Goal: Use online tool/utility: Utilize a website feature to perform a specific function

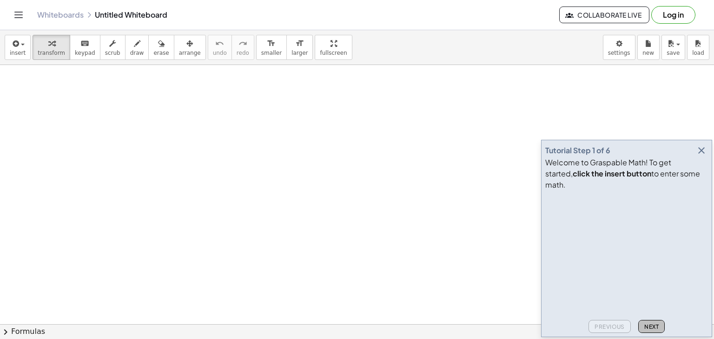
click at [655, 327] on span "Next" at bounding box center [651, 326] width 14 height 7
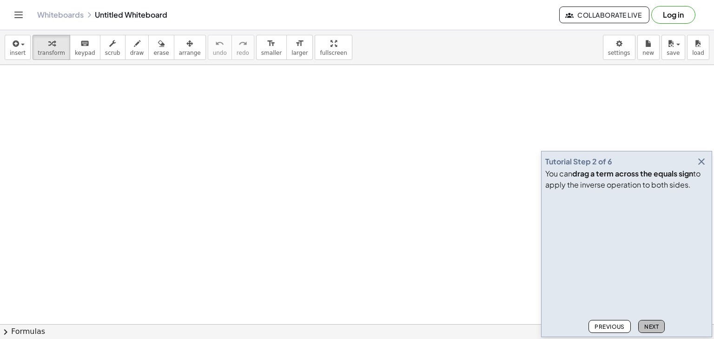
click at [655, 327] on span "Next" at bounding box center [651, 326] width 14 height 7
click at [656, 324] on span "Next" at bounding box center [651, 326] width 14 height 7
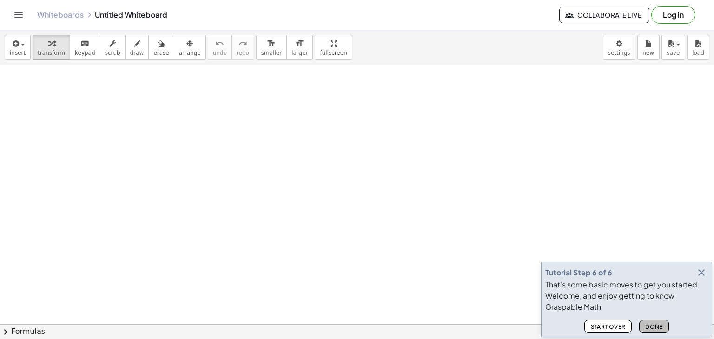
click at [656, 324] on span "Done" at bounding box center [654, 326] width 18 height 7
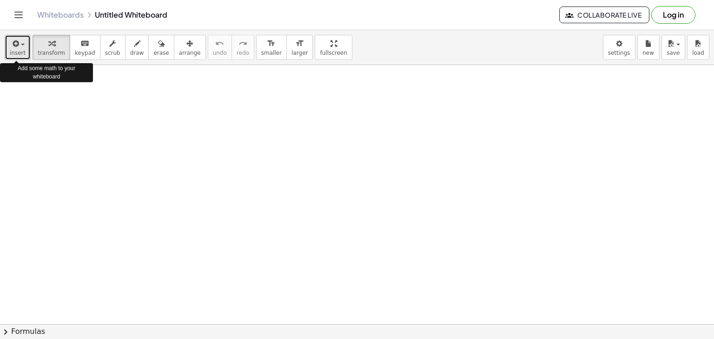
click at [20, 50] on span "insert" at bounding box center [18, 53] width 16 height 7
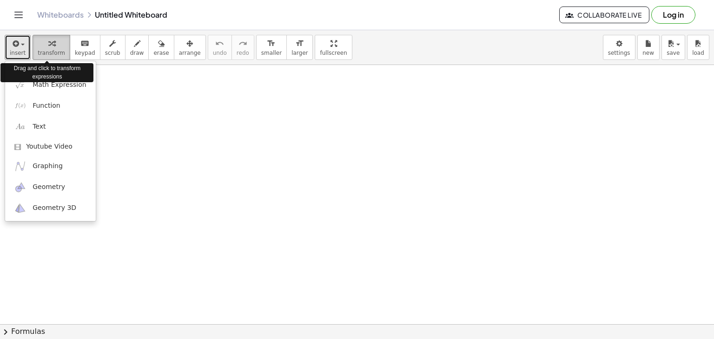
click at [50, 50] on span "transform" at bounding box center [51, 53] width 27 height 7
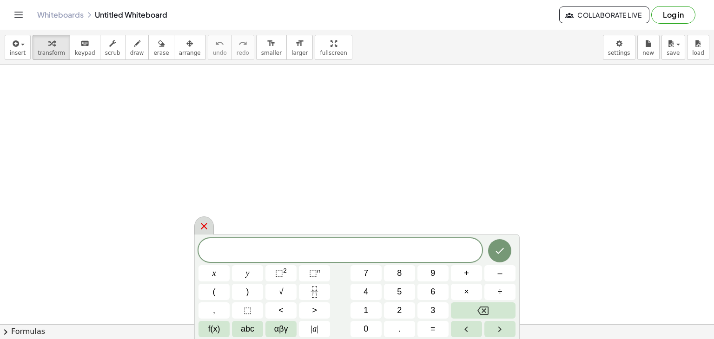
click at [208, 222] on icon at bounding box center [203, 226] width 11 height 11
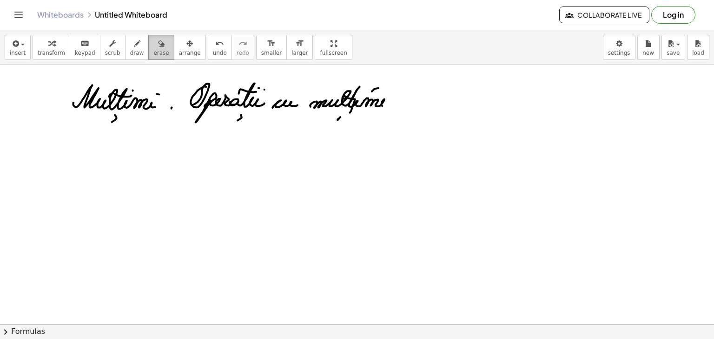
click at [153, 54] on span "erase" at bounding box center [160, 53] width 15 height 7
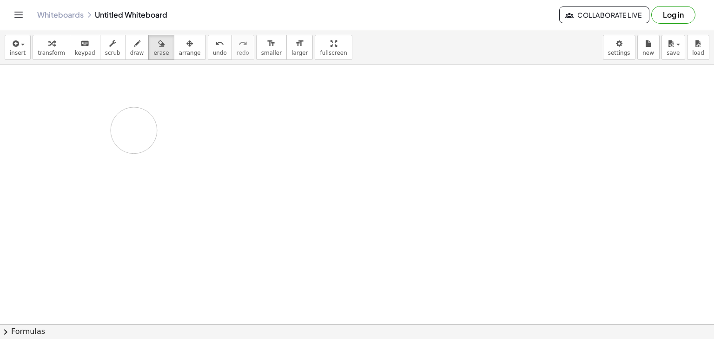
drag, startPoint x: 67, startPoint y: 95, endPoint x: 143, endPoint y: 129, distance: 83.2
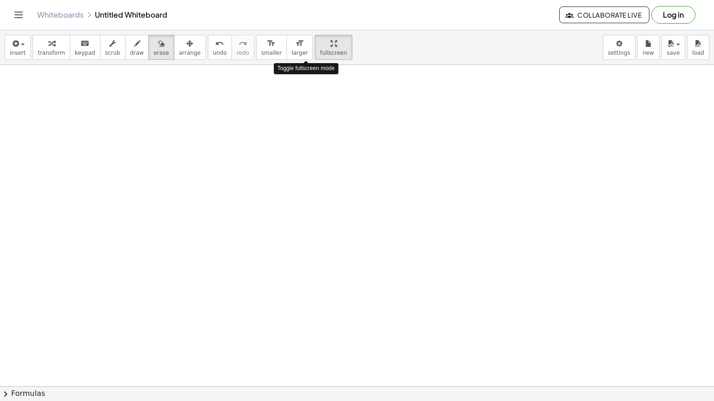
drag, startPoint x: 309, startPoint y: 43, endPoint x: 309, endPoint y: 84, distance: 40.4
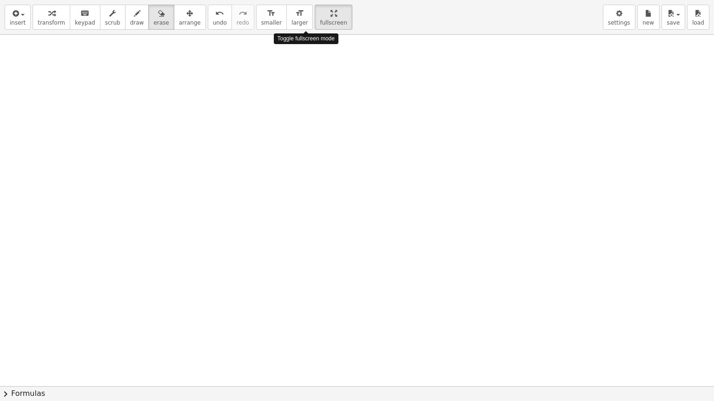
click at [309, 84] on div "insert select one: Math Expression Function Text Youtube Video Graphing Geometr…" at bounding box center [357, 200] width 714 height 401
click at [130, 20] on span "draw" at bounding box center [137, 23] width 14 height 7
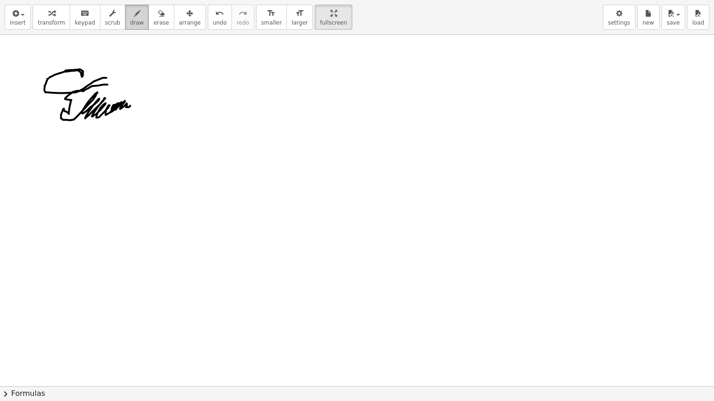
click at [130, 24] on span "draw" at bounding box center [137, 23] width 14 height 7
click at [153, 24] on span "erase" at bounding box center [160, 23] width 15 height 7
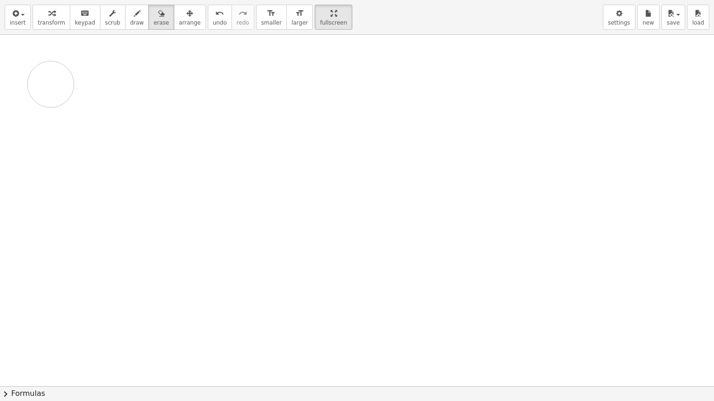
drag, startPoint x: 138, startPoint y: 72, endPoint x: 83, endPoint y: 72, distance: 55.8
click at [52, 84] on div at bounding box center [357, 386] width 714 height 703
click at [125, 22] on button "draw" at bounding box center [137, 17] width 24 height 25
click at [153, 23] on span "erase" at bounding box center [160, 23] width 15 height 7
drag, startPoint x: 104, startPoint y: 58, endPoint x: 26, endPoint y: 105, distance: 91.7
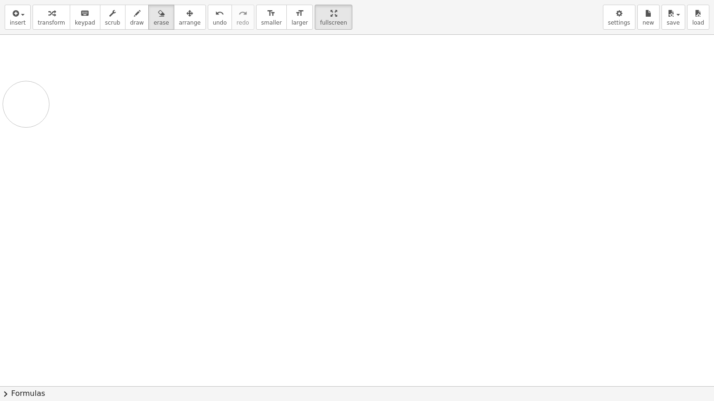
click at [26, 105] on div at bounding box center [357, 386] width 714 height 703
click at [130, 23] on span "draw" at bounding box center [137, 23] width 14 height 7
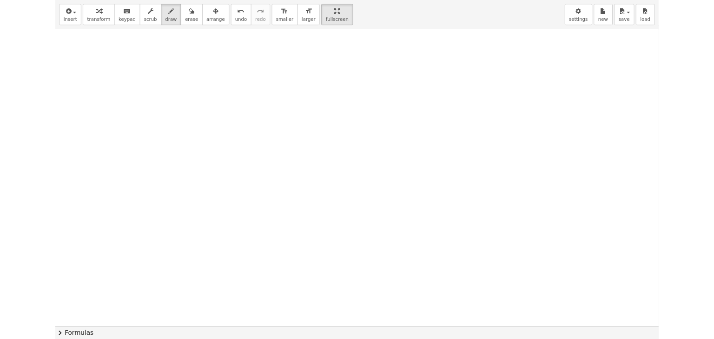
scroll to position [93, 0]
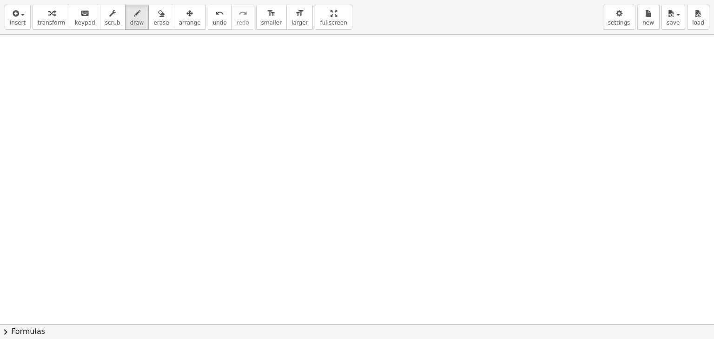
drag, startPoint x: 304, startPoint y: 12, endPoint x: 304, endPoint y: -29, distance: 40.4
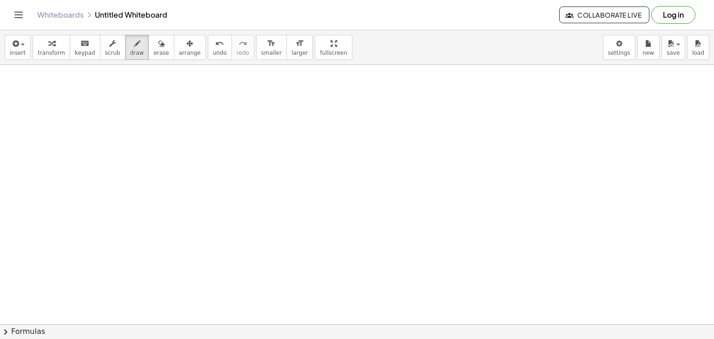
click at [304, 0] on html "Graspable Math Activities Get Started Activity Bank Assigned Work Classes White…" at bounding box center [357, 169] width 714 height 339
click at [153, 48] on div "button" at bounding box center [160, 43] width 15 height 11
drag, startPoint x: 35, startPoint y: 119, endPoint x: 56, endPoint y: 101, distance: 27.3
click at [56, 101] on div at bounding box center [357, 324] width 714 height 519
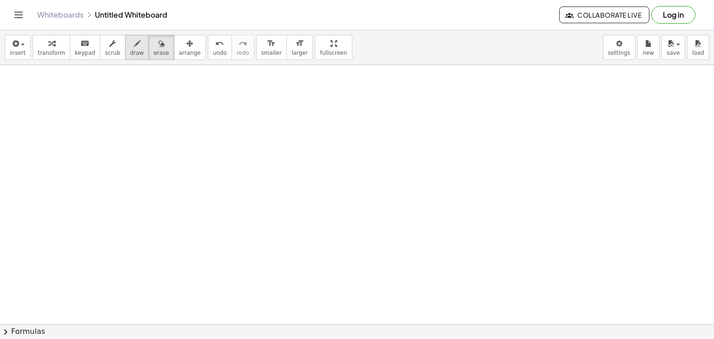
click at [130, 51] on span "draw" at bounding box center [137, 53] width 14 height 7
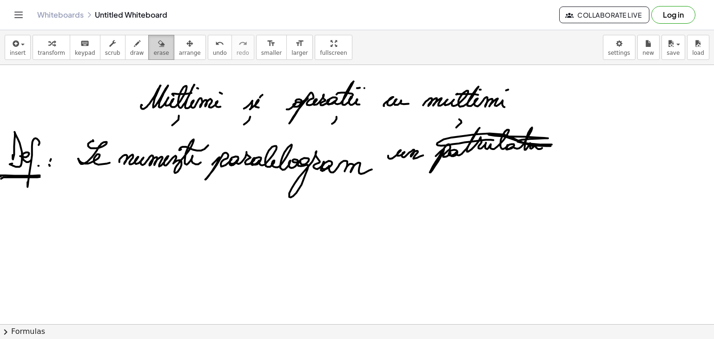
click at [158, 47] on icon "button" at bounding box center [161, 43] width 7 height 11
click at [153, 51] on span "erase" at bounding box center [160, 53] width 15 height 7
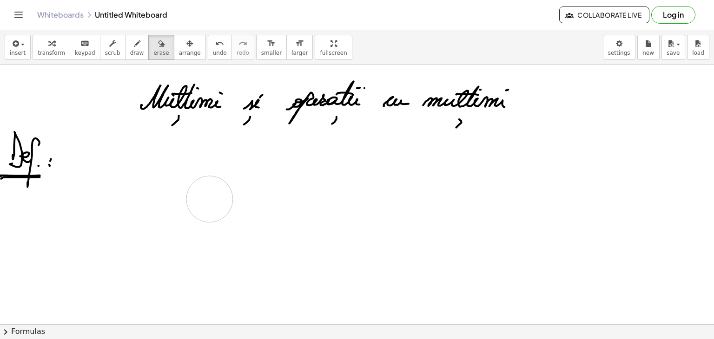
drag, startPoint x: 86, startPoint y: 145, endPoint x: 210, endPoint y: 199, distance: 134.4
click at [210, 199] on div at bounding box center [357, 324] width 714 height 519
drag, startPoint x: 59, startPoint y: 127, endPoint x: 13, endPoint y: 143, distance: 48.9
click at [13, 143] on div at bounding box center [357, 324] width 714 height 519
click at [130, 50] on span "draw" at bounding box center [137, 53] width 14 height 7
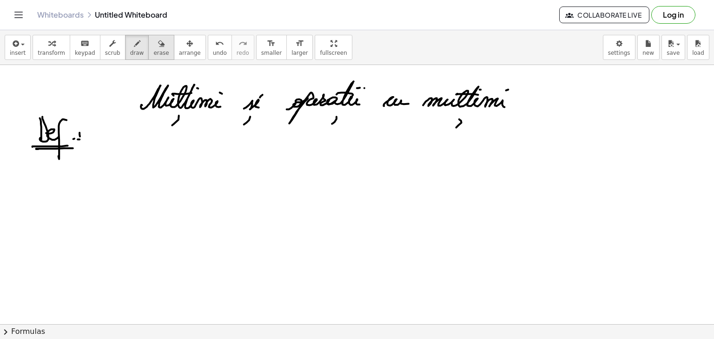
click at [153, 45] on div "button" at bounding box center [160, 43] width 15 height 11
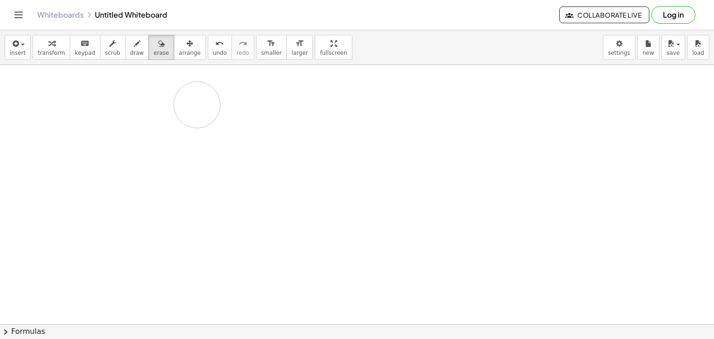
drag, startPoint x: 61, startPoint y: 113, endPoint x: 197, endPoint y: 105, distance: 136.0
click at [197, 105] on div at bounding box center [357, 324] width 714 height 519
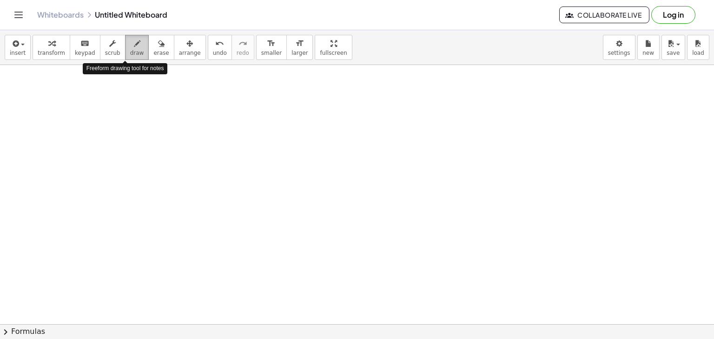
click at [134, 48] on icon "button" at bounding box center [137, 43] width 7 height 11
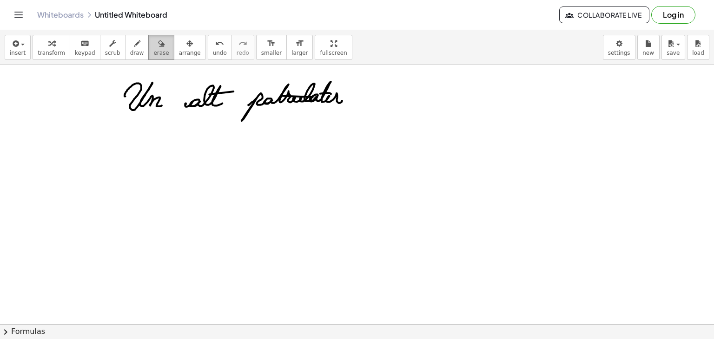
click at [153, 50] on span "erase" at bounding box center [160, 53] width 15 height 7
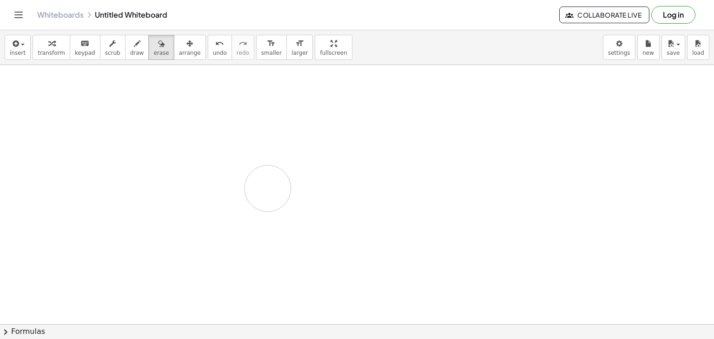
drag, startPoint x: 125, startPoint y: 97, endPoint x: 268, endPoint y: 188, distance: 169.6
click at [268, 188] on div at bounding box center [357, 324] width 714 height 519
click at [131, 55] on button "draw" at bounding box center [137, 47] width 24 height 25
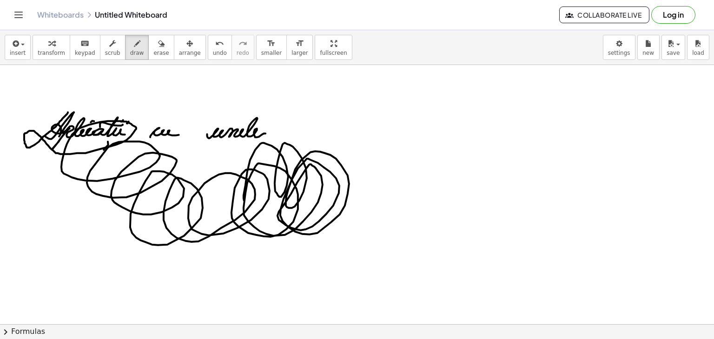
drag, startPoint x: 68, startPoint y: 112, endPoint x: 236, endPoint y: 176, distance: 179.8
click at [236, 176] on div at bounding box center [357, 324] width 714 height 519
click at [154, 48] on button "erase" at bounding box center [161, 47] width 26 height 25
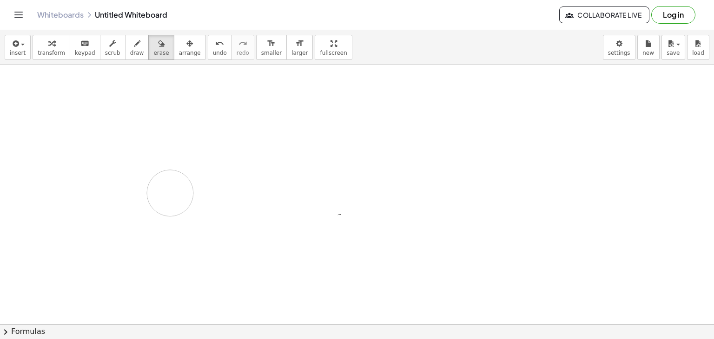
drag, startPoint x: 69, startPoint y: 108, endPoint x: 231, endPoint y: 172, distance: 174.8
click at [231, 172] on div at bounding box center [357, 324] width 714 height 519
click at [130, 54] on span "draw" at bounding box center [137, 53] width 14 height 7
click at [148, 47] on button "erase" at bounding box center [161, 47] width 26 height 25
drag, startPoint x: 41, startPoint y: 138, endPoint x: 243, endPoint y: 119, distance: 202.5
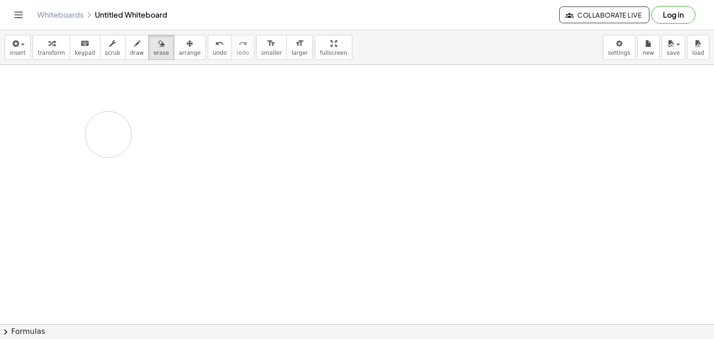
click at [187, 123] on div at bounding box center [357, 324] width 714 height 519
click at [130, 52] on span "draw" at bounding box center [137, 53] width 14 height 7
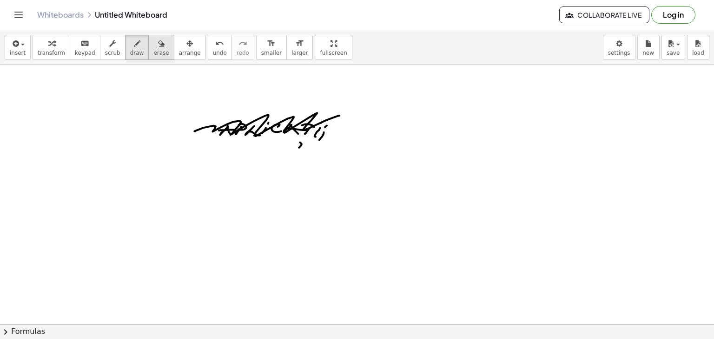
click at [153, 42] on div "button" at bounding box center [160, 43] width 15 height 11
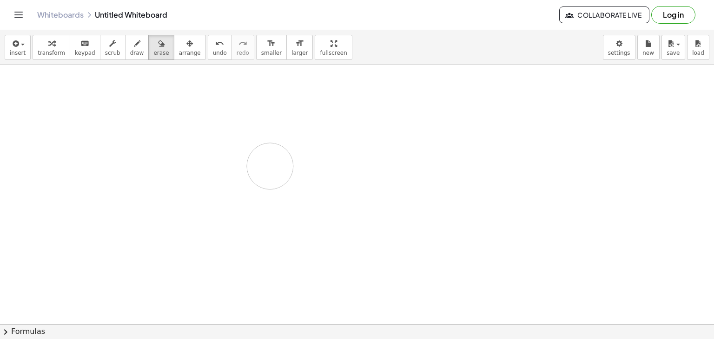
drag, startPoint x: 186, startPoint y: 118, endPoint x: 369, endPoint y: 145, distance: 185.1
click at [369, 145] on div at bounding box center [357, 324] width 714 height 519
click at [134, 45] on icon "button" at bounding box center [137, 43] width 7 height 11
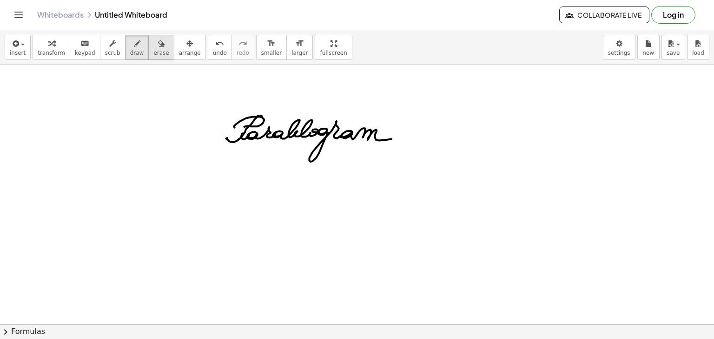
click at [153, 55] on span "erase" at bounding box center [160, 53] width 15 height 7
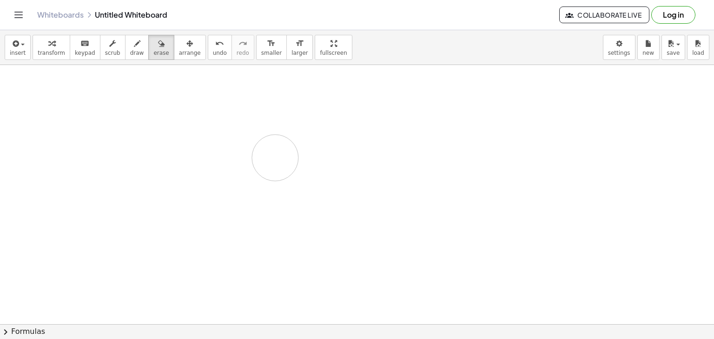
drag, startPoint x: 224, startPoint y: 143, endPoint x: 275, endPoint y: 158, distance: 53.1
click at [275, 158] on div at bounding box center [357, 324] width 714 height 519
click at [130, 53] on span "draw" at bounding box center [137, 53] width 14 height 7
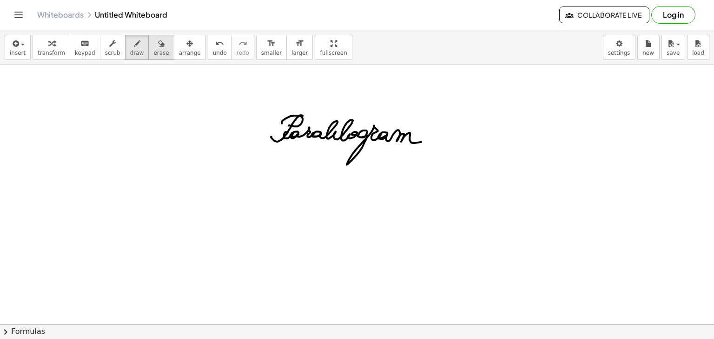
click at [158, 43] on icon "button" at bounding box center [161, 43] width 7 height 11
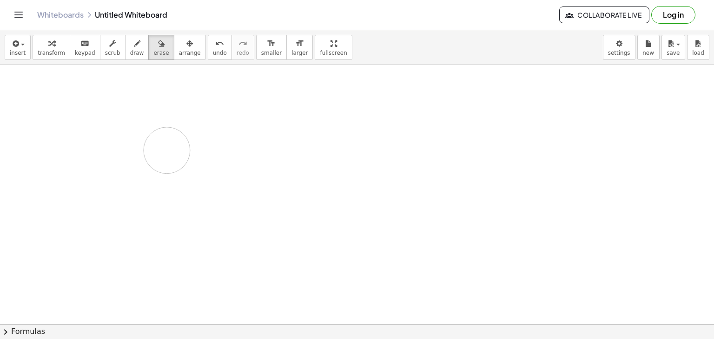
drag, startPoint x: 341, startPoint y: 188, endPoint x: 167, endPoint y: 150, distance: 178.4
click at [167, 150] on div at bounding box center [357, 324] width 714 height 519
click at [130, 55] on span "draw" at bounding box center [137, 53] width 14 height 7
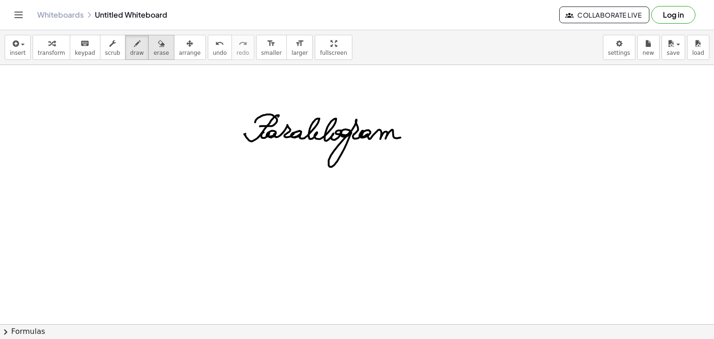
click at [148, 51] on button "erase" at bounding box center [161, 47] width 26 height 25
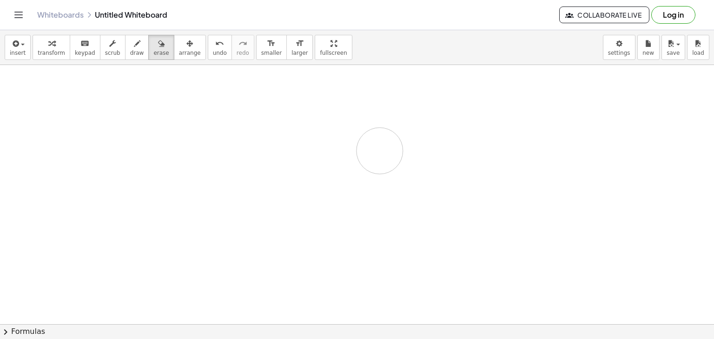
drag, startPoint x: 229, startPoint y: 99, endPoint x: 385, endPoint y: 95, distance: 156.2
click at [381, 145] on div at bounding box center [357, 324] width 714 height 519
click at [46, 52] on span "transform" at bounding box center [51, 53] width 27 height 7
click at [133, 53] on button "draw" at bounding box center [137, 47] width 24 height 25
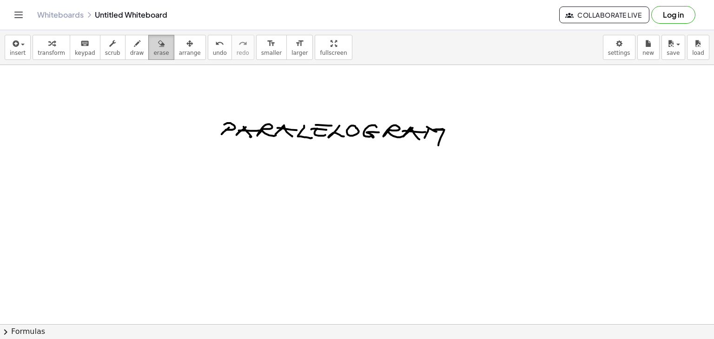
click at [153, 47] on div "button" at bounding box center [160, 43] width 15 height 11
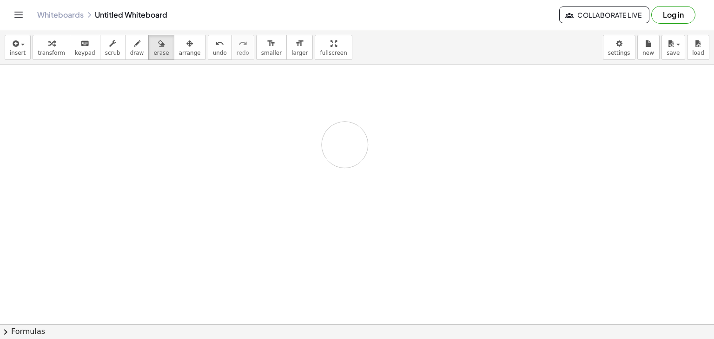
drag, startPoint x: 249, startPoint y: 130, endPoint x: 364, endPoint y: 146, distance: 115.9
click at [345, 145] on div at bounding box center [357, 324] width 714 height 519
click at [125, 57] on button "draw" at bounding box center [137, 47] width 24 height 25
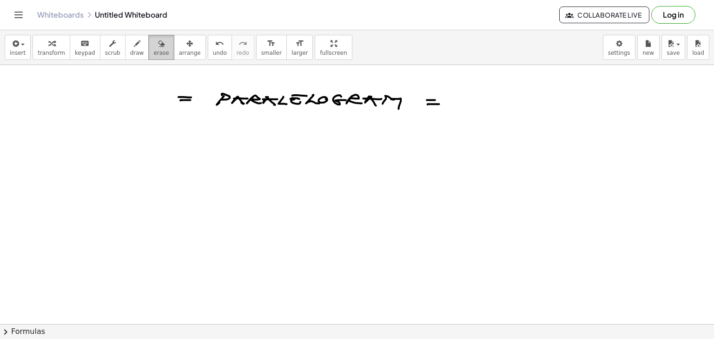
click at [158, 48] on icon "button" at bounding box center [161, 43] width 7 height 11
click at [433, 103] on div at bounding box center [357, 324] width 714 height 519
click at [134, 48] on icon "button" at bounding box center [137, 43] width 7 height 11
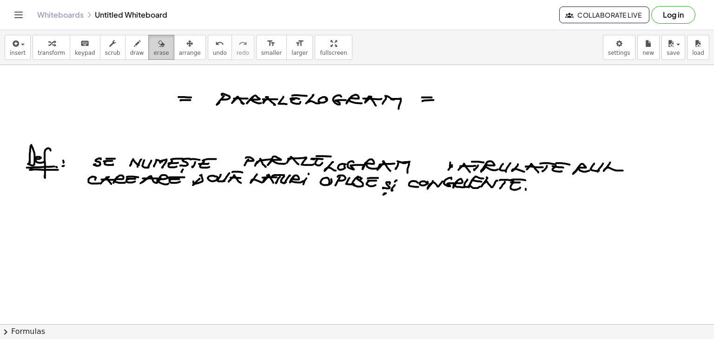
click at [158, 43] on icon "button" at bounding box center [161, 43] width 7 height 11
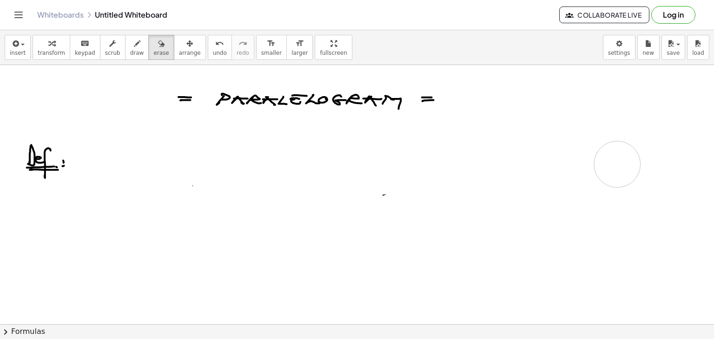
drag, startPoint x: 92, startPoint y: 155, endPoint x: 617, endPoint y: 164, distance: 524.6
click at [617, 164] on div at bounding box center [357, 324] width 714 height 519
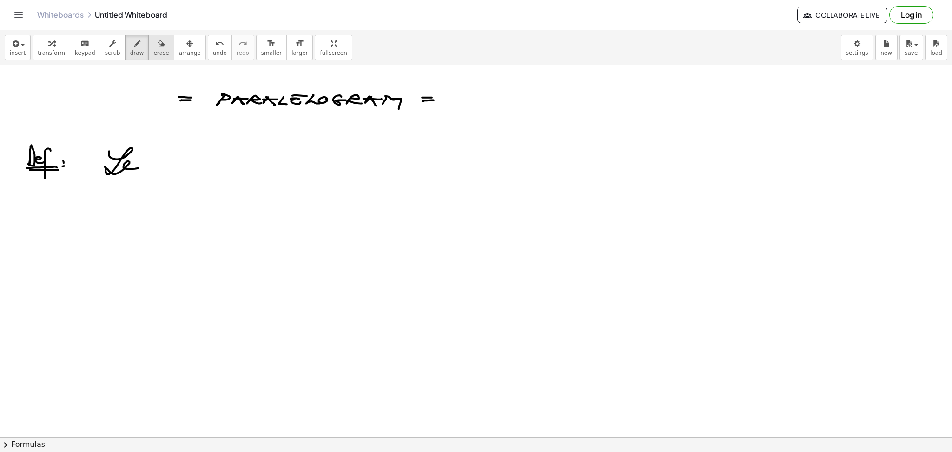
click at [158, 41] on icon "button" at bounding box center [161, 43] width 7 height 11
drag, startPoint x: 131, startPoint y: 156, endPoint x: 88, endPoint y: 171, distance: 44.8
click at [88, 171] on div at bounding box center [476, 436] width 952 height 743
drag, startPoint x: 108, startPoint y: 179, endPoint x: 81, endPoint y: 183, distance: 27.7
click at [81, 183] on div at bounding box center [476, 436] width 952 height 743
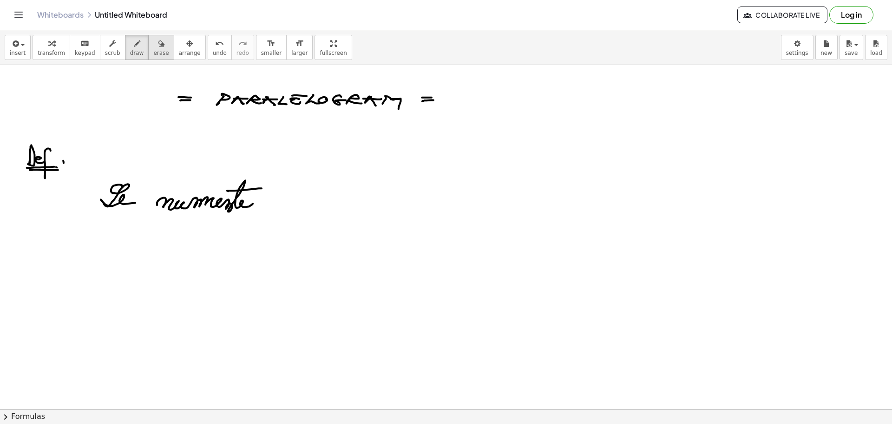
click at [155, 41] on button "erase" at bounding box center [161, 47] width 26 height 25
drag, startPoint x: 281, startPoint y: 176, endPoint x: 119, endPoint y: 193, distance: 162.6
click at [119, 193] on div at bounding box center [446, 409] width 892 height 688
click at [130, 44] on div "button" at bounding box center [137, 43] width 14 height 11
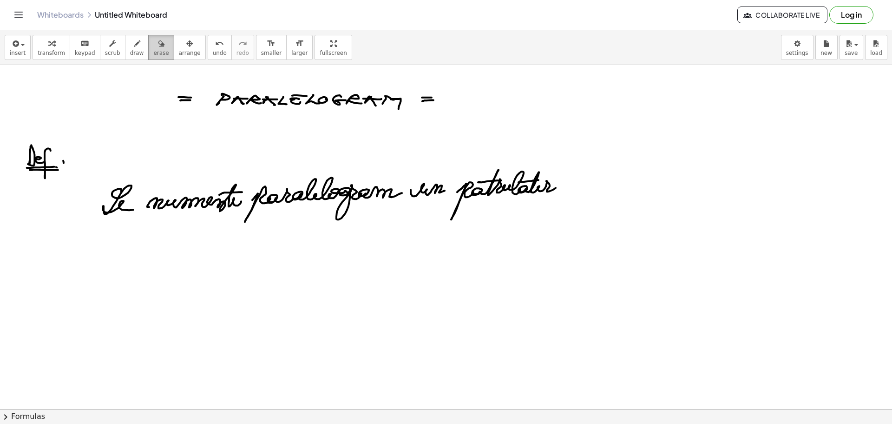
click at [158, 44] on icon "button" at bounding box center [161, 43] width 7 height 11
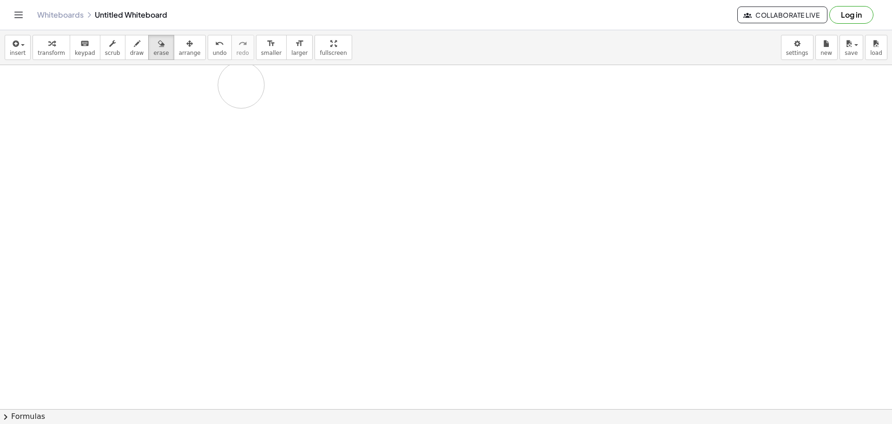
drag, startPoint x: 21, startPoint y: 150, endPoint x: 241, endPoint y: 85, distance: 229.2
click at [241, 85] on div at bounding box center [446, 409] width 892 height 688
click at [134, 49] on icon "button" at bounding box center [137, 43] width 7 height 11
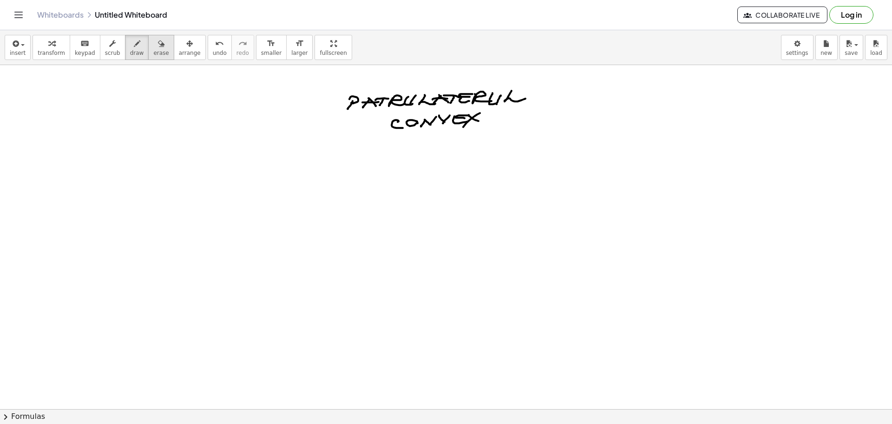
click at [153, 43] on div "button" at bounding box center [160, 43] width 15 height 11
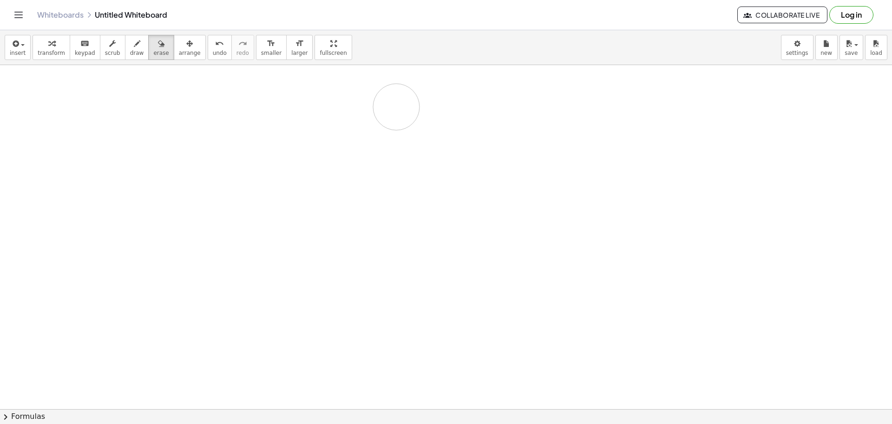
drag, startPoint x: 420, startPoint y: 94, endPoint x: 424, endPoint y: 57, distance: 37.0
click at [391, 109] on div at bounding box center [446, 409] width 892 height 688
click at [130, 50] on span "draw" at bounding box center [137, 53] width 14 height 7
click at [153, 51] on span "erase" at bounding box center [160, 53] width 15 height 7
drag, startPoint x: 242, startPoint y: 66, endPoint x: 263, endPoint y: 120, distance: 58.2
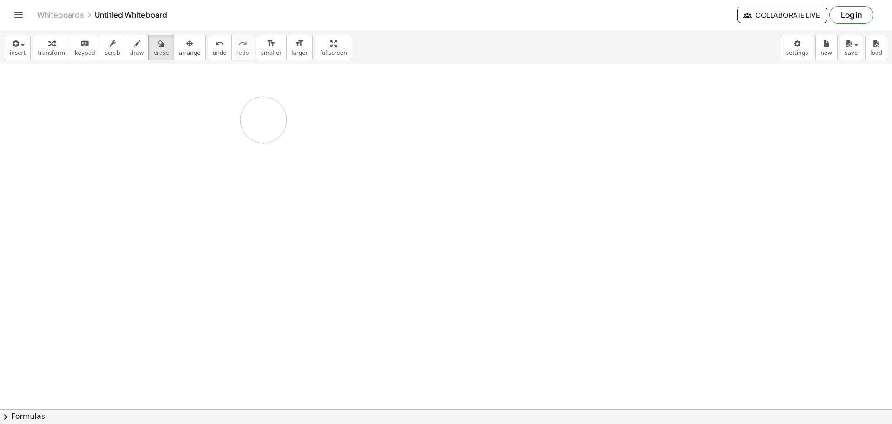
click at [263, 120] on div at bounding box center [446, 409] width 892 height 688
click at [130, 52] on span "draw" at bounding box center [137, 53] width 14 height 7
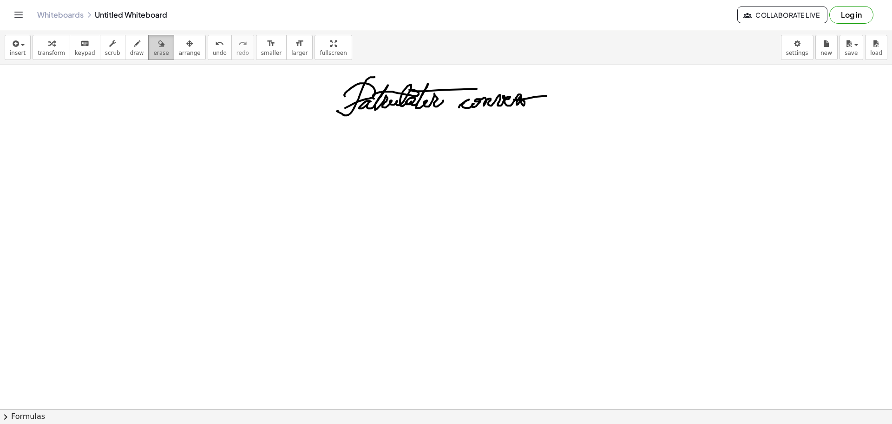
click at [158, 46] on icon "button" at bounding box center [161, 43] width 7 height 11
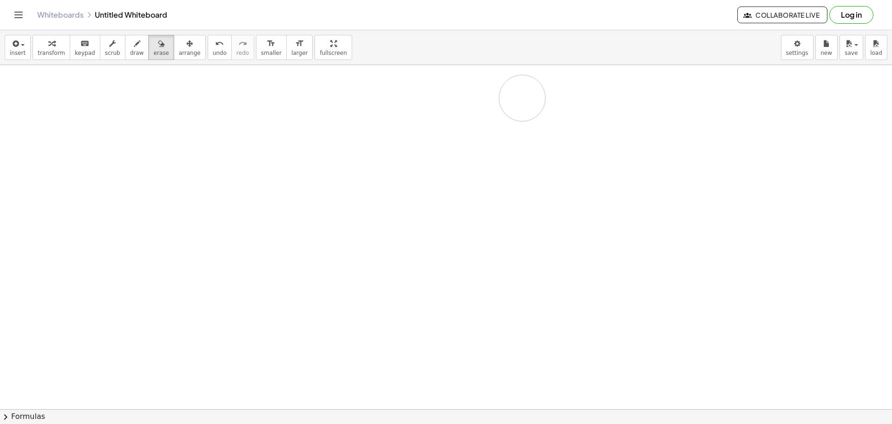
drag, startPoint x: 363, startPoint y: 121, endPoint x: 511, endPoint y: 83, distance: 153.0
click at [518, 94] on div at bounding box center [446, 409] width 892 height 688
click at [153, 56] on span "erase" at bounding box center [160, 53] width 15 height 7
drag, startPoint x: 364, startPoint y: 125, endPoint x: 495, endPoint y: 131, distance: 131.2
click at [494, 98] on div at bounding box center [446, 409] width 892 height 688
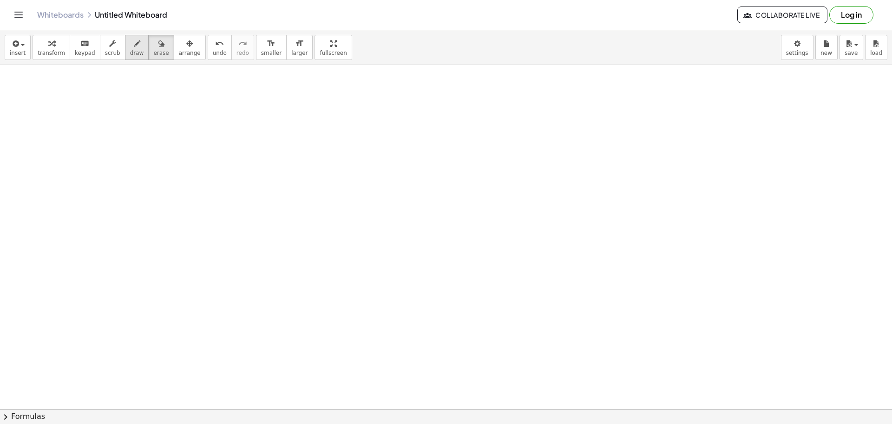
click at [133, 45] on button "draw" at bounding box center [137, 47] width 24 height 25
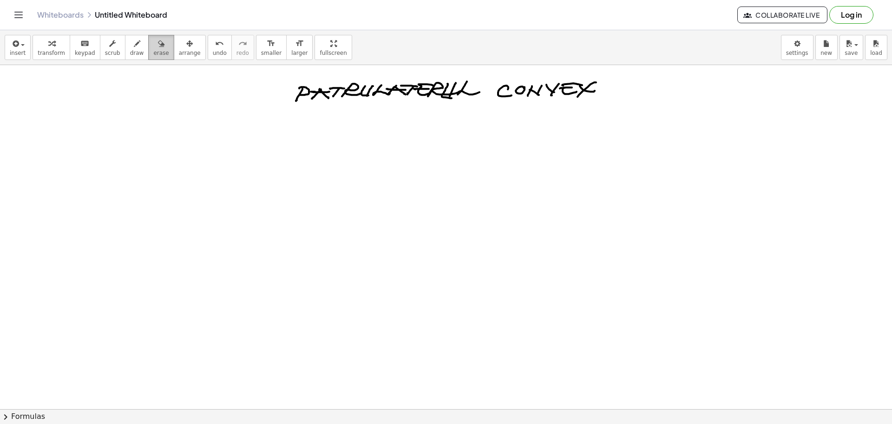
click at [153, 46] on div "button" at bounding box center [160, 43] width 15 height 11
drag, startPoint x: 312, startPoint y: 73, endPoint x: 270, endPoint y: 103, distance: 51.7
click at [280, 103] on div "insert select one: Math Expression Function Text Youtube Video Graphing Geometr…" at bounding box center [446, 227] width 892 height 394
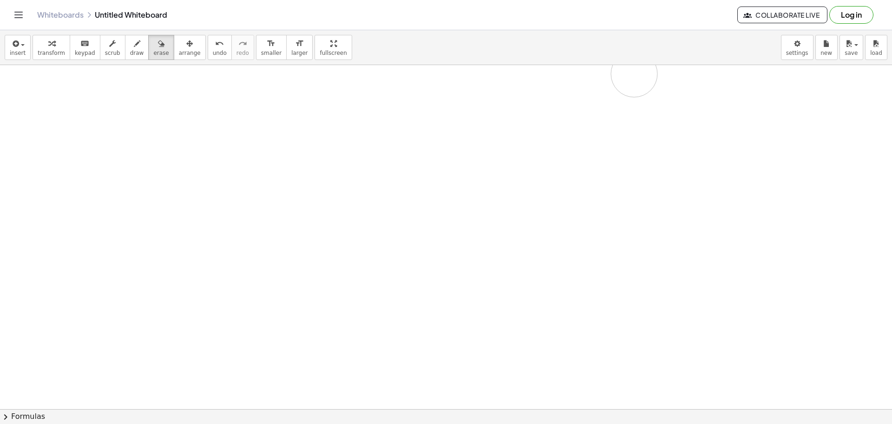
drag, startPoint x: 270, startPoint y: 103, endPoint x: 634, endPoint y: 74, distance: 365.4
click at [634, 74] on div at bounding box center [446, 409] width 892 height 688
click at [134, 48] on icon "button" at bounding box center [137, 43] width 7 height 11
click at [153, 55] on span "erase" at bounding box center [160, 53] width 15 height 7
drag, startPoint x: 216, startPoint y: 125, endPoint x: 92, endPoint y: 93, distance: 127.9
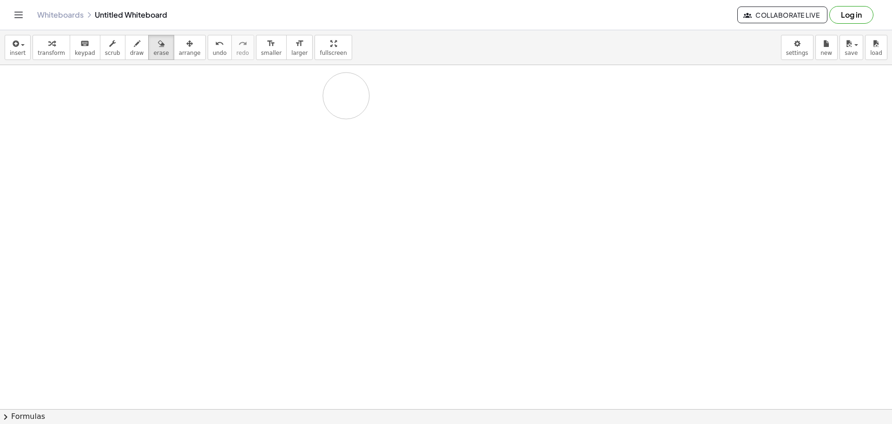
click at [344, 98] on div at bounding box center [446, 409] width 892 height 688
click at [135, 53] on button "draw" at bounding box center [137, 47] width 24 height 25
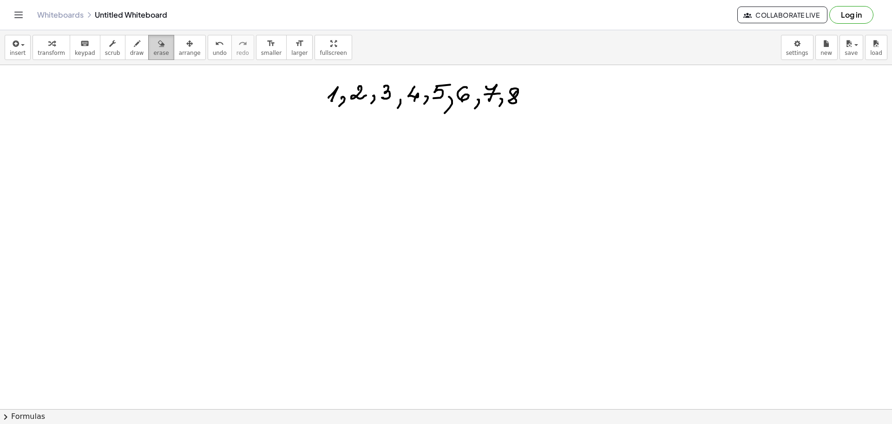
click at [158, 49] on icon "button" at bounding box center [161, 43] width 7 height 11
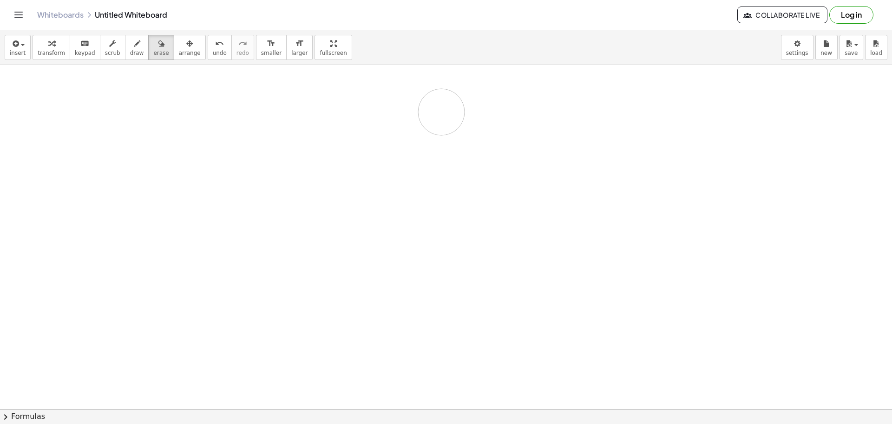
drag, startPoint x: 323, startPoint y: 98, endPoint x: 441, endPoint y: 112, distance: 118.8
click at [441, 112] on div at bounding box center [446, 409] width 892 height 688
click at [130, 53] on span "draw" at bounding box center [137, 53] width 14 height 7
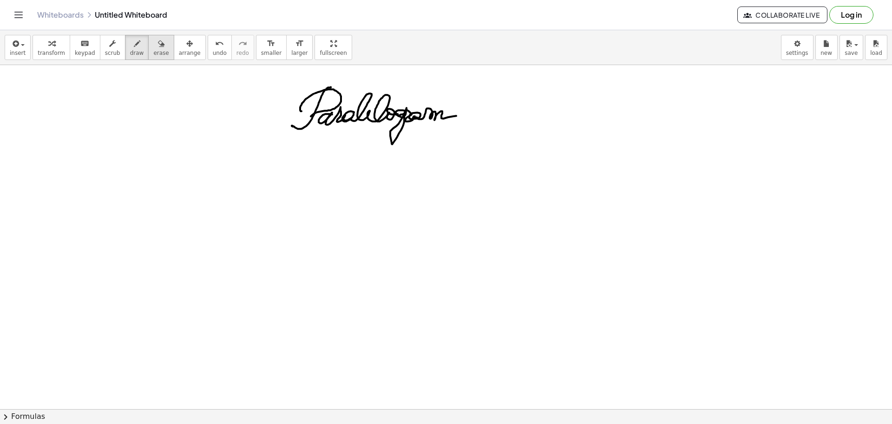
click at [148, 59] on button "erase" at bounding box center [161, 47] width 26 height 25
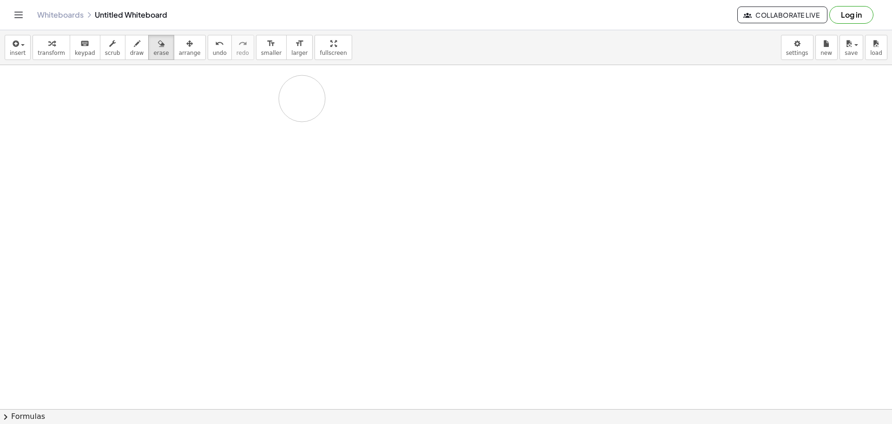
drag, startPoint x: 324, startPoint y: 120, endPoint x: 196, endPoint y: 106, distance: 129.5
click at [276, 105] on div at bounding box center [446, 409] width 892 height 688
click at [134, 47] on icon "button" at bounding box center [137, 43] width 7 height 11
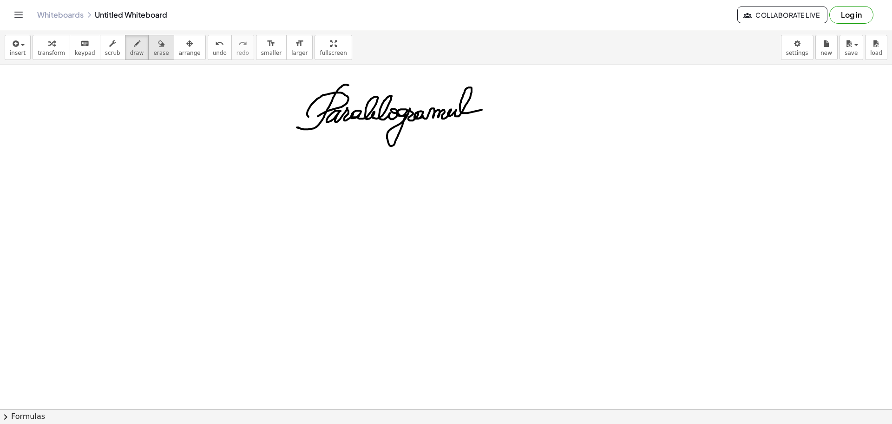
click at [158, 45] on icon "button" at bounding box center [161, 43] width 7 height 11
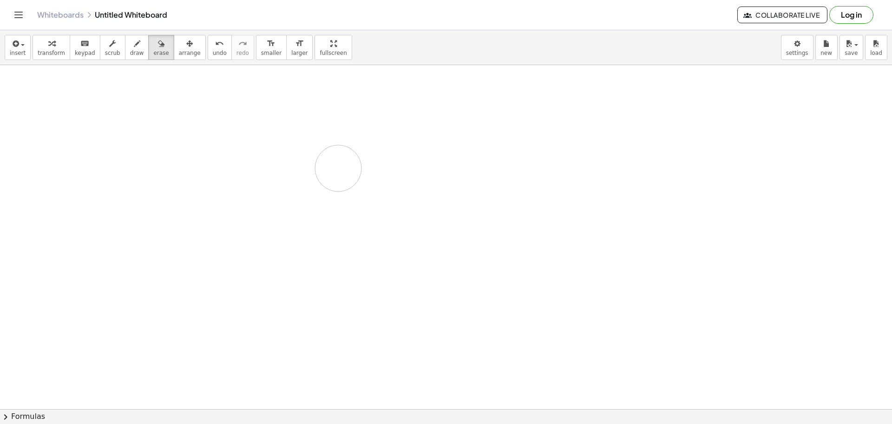
drag, startPoint x: 315, startPoint y: 97, endPoint x: 304, endPoint y: 147, distance: 51.8
click at [317, 154] on div at bounding box center [446, 409] width 892 height 688
click at [130, 45] on div "button" at bounding box center [137, 43] width 14 height 11
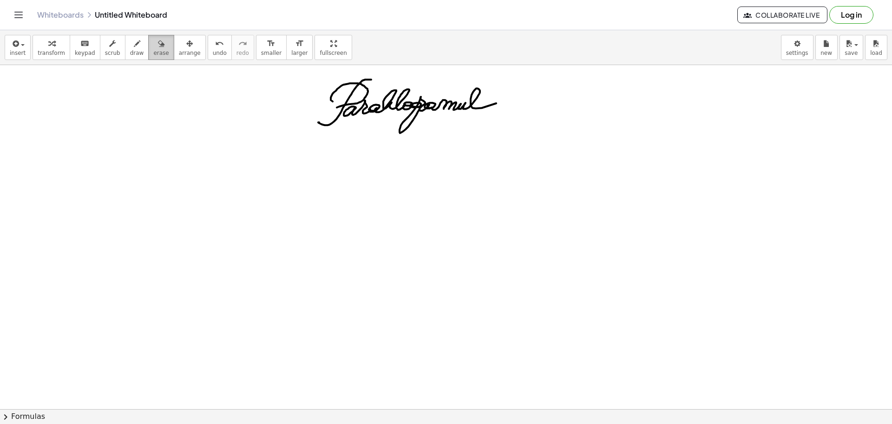
click at [158, 47] on icon "button" at bounding box center [161, 43] width 7 height 11
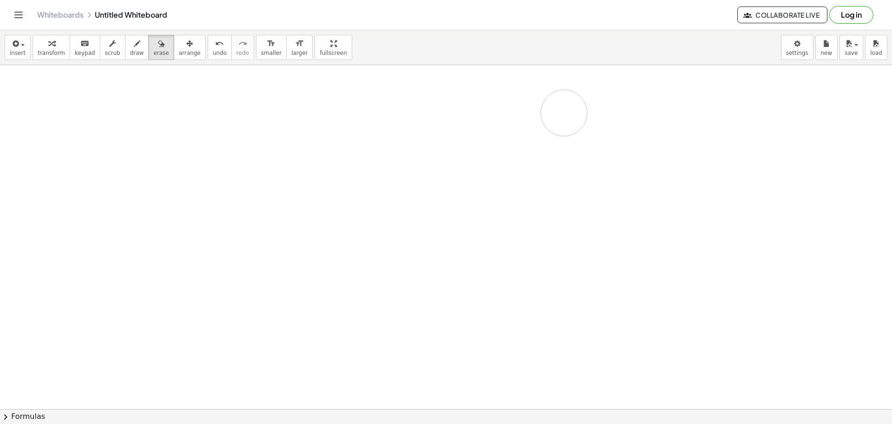
drag, startPoint x: 297, startPoint y: 93, endPoint x: 230, endPoint y: 102, distance: 67.9
click at [230, 102] on div at bounding box center [446, 409] width 892 height 688
click at [130, 56] on span "draw" at bounding box center [137, 53] width 14 height 7
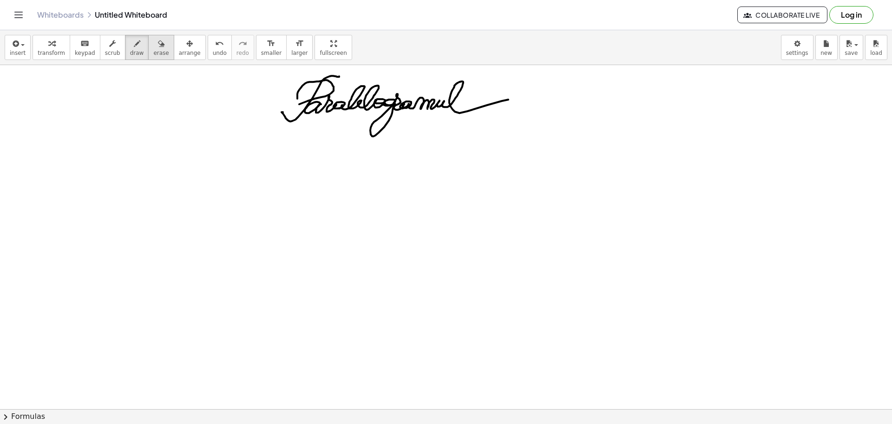
click at [155, 44] on button "erase" at bounding box center [161, 47] width 26 height 25
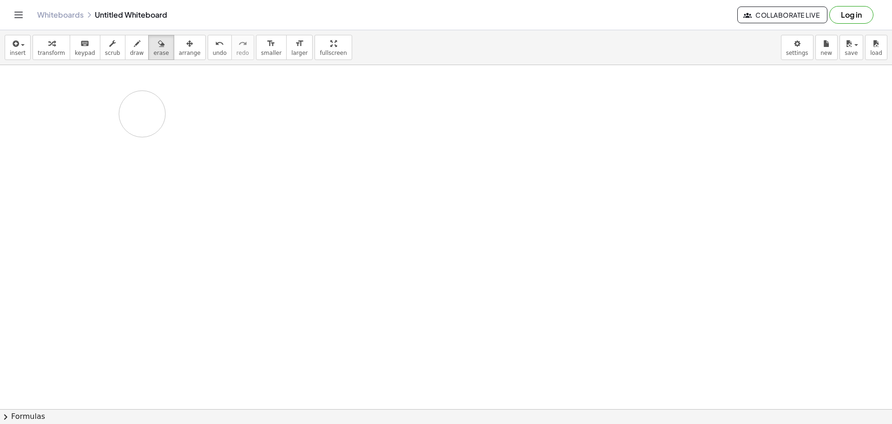
drag, startPoint x: 285, startPoint y: 123, endPoint x: 137, endPoint y: 109, distance: 148.8
click at [142, 113] on div at bounding box center [446, 409] width 892 height 688
click at [134, 48] on icon "button" at bounding box center [137, 43] width 7 height 11
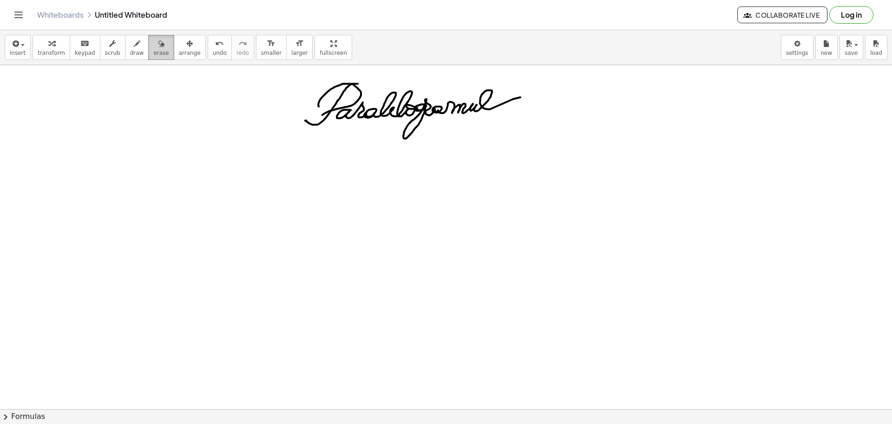
click at [153, 55] on span "erase" at bounding box center [160, 53] width 15 height 7
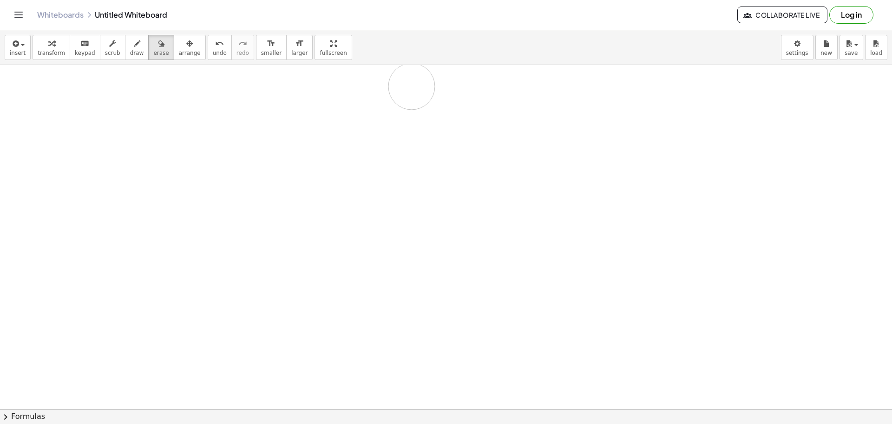
drag, startPoint x: 245, startPoint y: 116, endPoint x: 392, endPoint y: 80, distance: 150.7
click at [418, 83] on div at bounding box center [446, 409] width 892 height 688
drag, startPoint x: 126, startPoint y: 42, endPoint x: 134, endPoint y: 56, distance: 16.2
click at [134, 42] on icon "button" at bounding box center [137, 43] width 7 height 11
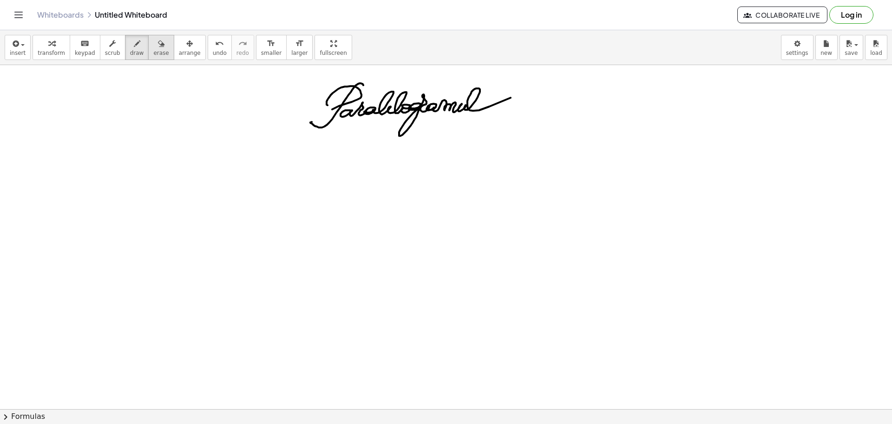
click at [158, 45] on icon "button" at bounding box center [161, 43] width 7 height 11
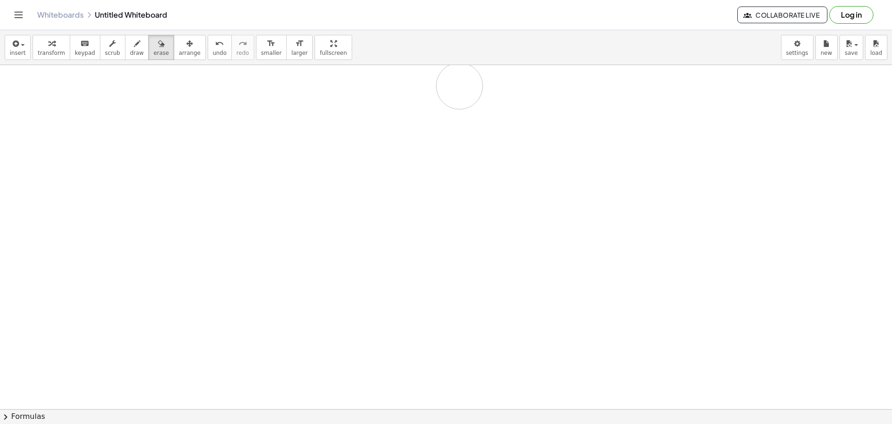
drag, startPoint x: 380, startPoint y: 191, endPoint x: 369, endPoint y: 146, distance: 46.4
click at [461, 86] on div at bounding box center [446, 409] width 892 height 688
click at [130, 46] on div "button" at bounding box center [137, 43] width 14 height 11
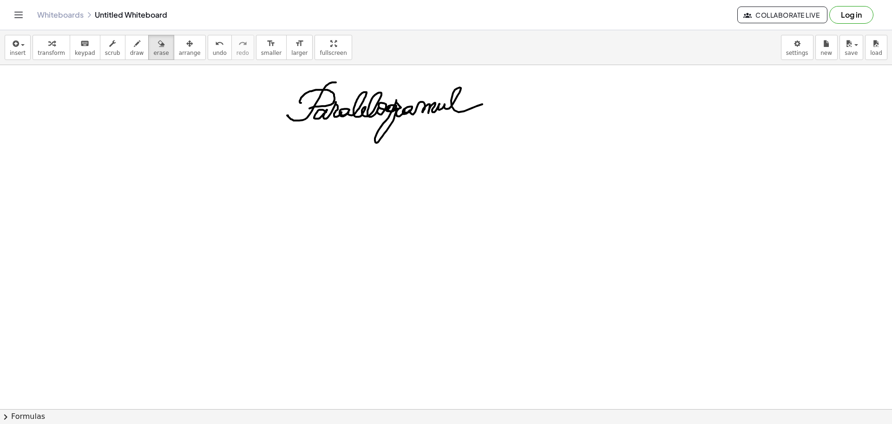
drag, startPoint x: 147, startPoint y: 49, endPoint x: 179, endPoint y: 72, distance: 39.2
click at [153, 50] on span "erase" at bounding box center [160, 53] width 15 height 7
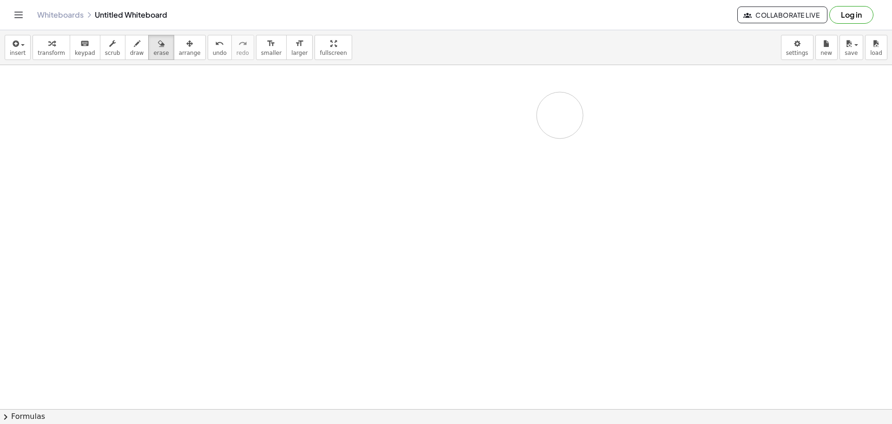
drag, startPoint x: 230, startPoint y: 98, endPoint x: 404, endPoint y: 129, distance: 177.0
click at [407, 127] on div at bounding box center [446, 409] width 892 height 688
click at [130, 53] on span "draw" at bounding box center [137, 53] width 14 height 7
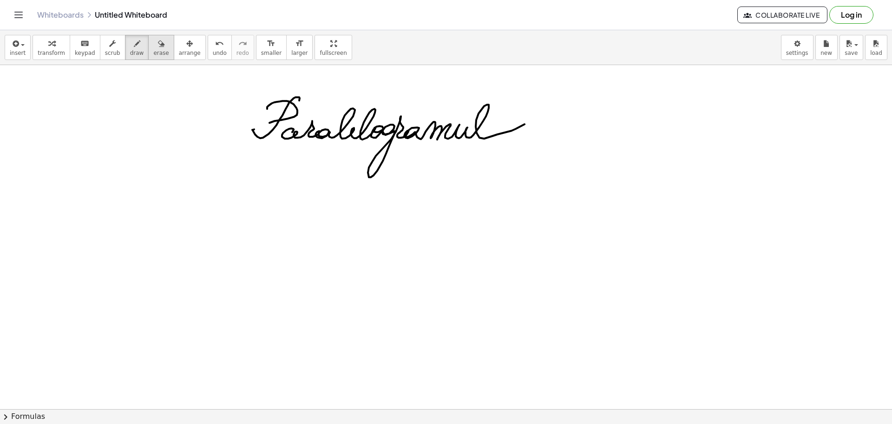
click at [153, 51] on span "erase" at bounding box center [160, 53] width 15 height 7
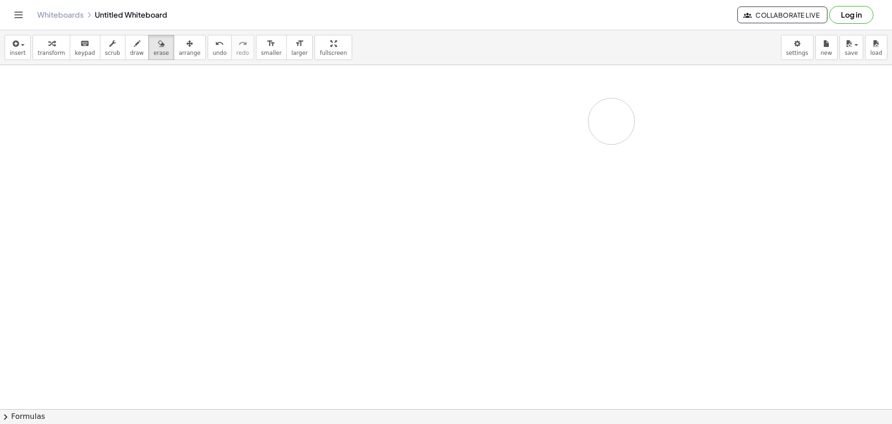
drag, startPoint x: 231, startPoint y: 105, endPoint x: 57, endPoint y: 114, distance: 175.0
click at [56, 116] on div at bounding box center [446, 409] width 892 height 688
click at [134, 48] on icon "button" at bounding box center [137, 43] width 7 height 11
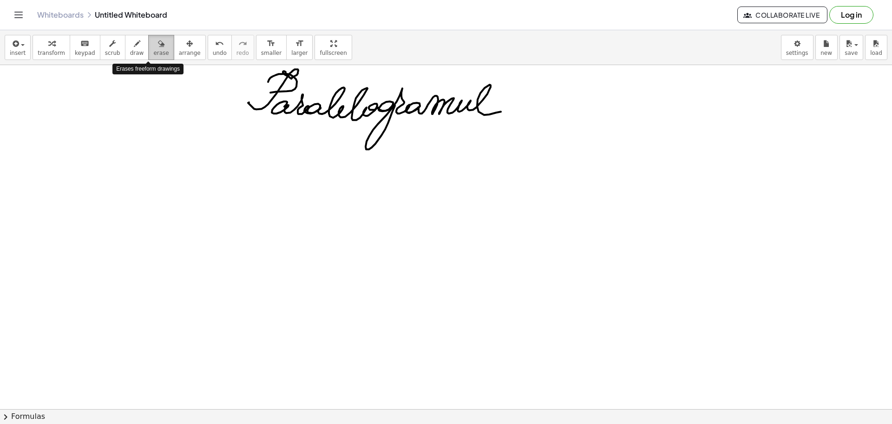
click at [153, 50] on span "erase" at bounding box center [160, 53] width 15 height 7
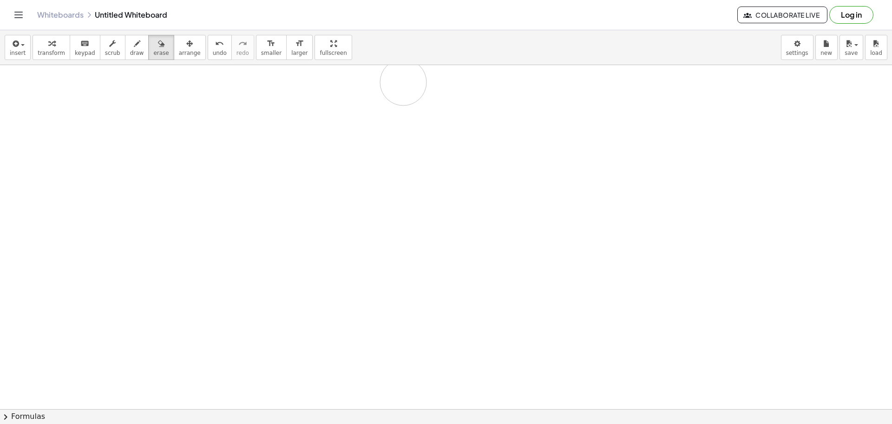
drag, startPoint x: 254, startPoint y: 72, endPoint x: 183, endPoint y: 91, distance: 73.7
click at [183, 91] on div at bounding box center [446, 409] width 892 height 688
click at [134, 49] on icon "button" at bounding box center [137, 43] width 7 height 11
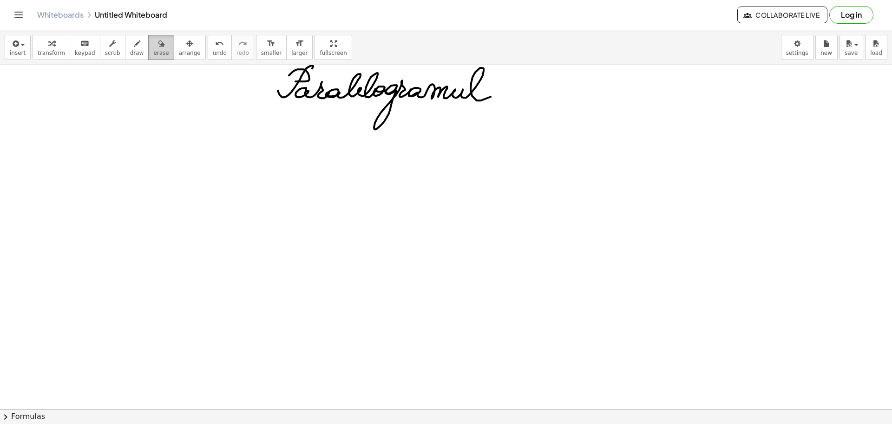
click at [152, 48] on button "erase" at bounding box center [161, 47] width 26 height 25
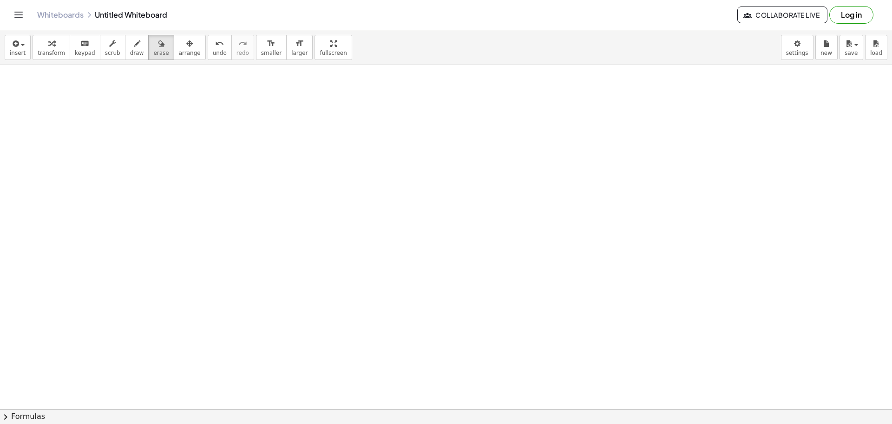
drag, startPoint x: 188, startPoint y: 92, endPoint x: 435, endPoint y: 63, distance: 248.5
click at [315, 45] on div "insert select one: Math Expression Function Text Youtube Video Graphing Geometr…" at bounding box center [446, 227] width 892 height 394
drag, startPoint x: 126, startPoint y: 46, endPoint x: 138, endPoint y: 62, distance: 20.5
click at [134, 46] on icon "button" at bounding box center [137, 43] width 7 height 11
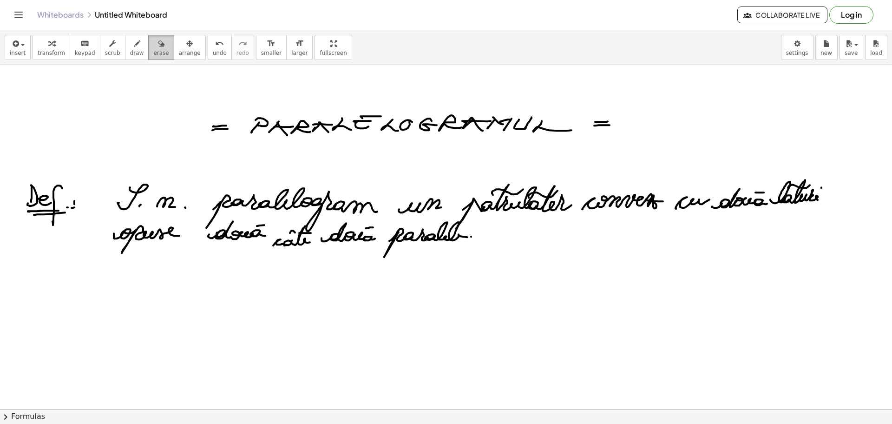
click at [154, 55] on span "erase" at bounding box center [160, 53] width 15 height 7
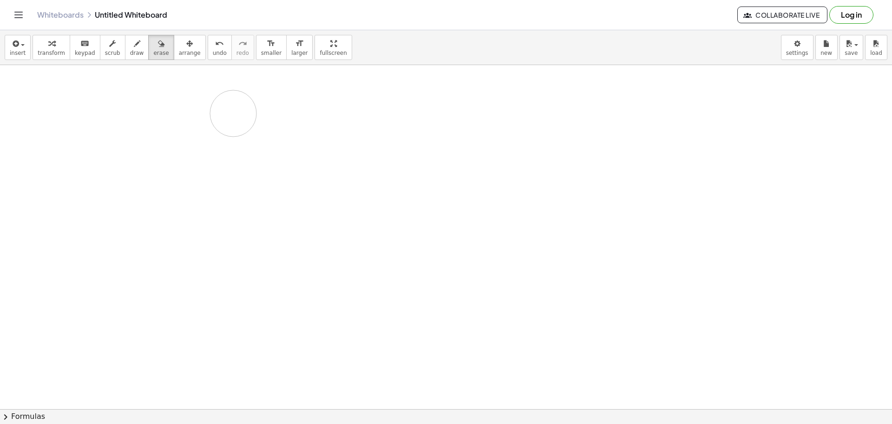
drag, startPoint x: 7, startPoint y: 188, endPoint x: 233, endPoint y: 113, distance: 238.3
click at [233, 113] on div at bounding box center [446, 409] width 892 height 688
click at [135, 47] on button "draw" at bounding box center [137, 47] width 24 height 25
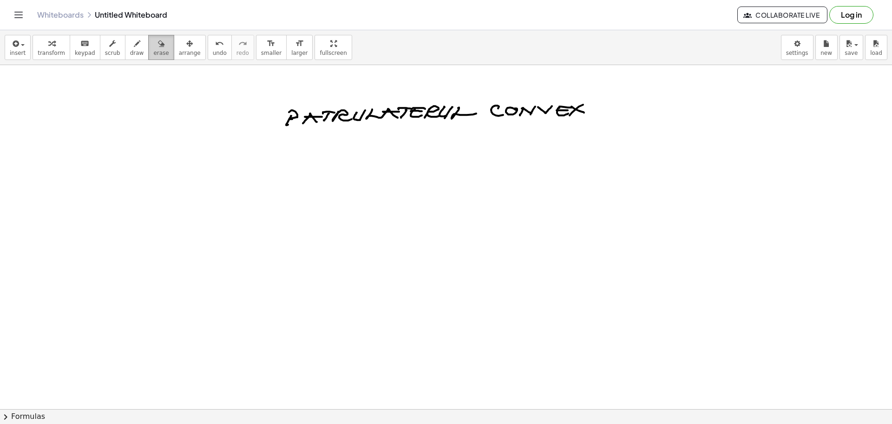
click at [148, 44] on button "erase" at bounding box center [161, 47] width 26 height 25
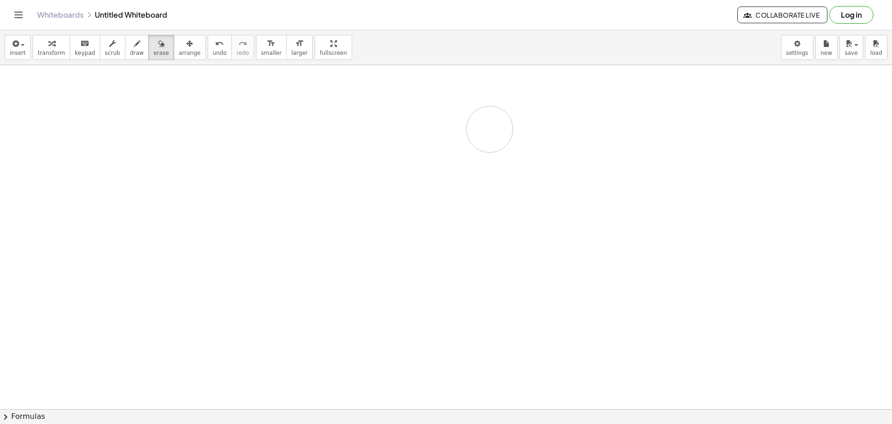
drag, startPoint x: 245, startPoint y: 98, endPoint x: 76, endPoint y: 86, distance: 169.0
click at [410, 136] on div at bounding box center [446, 409] width 892 height 688
click at [130, 51] on span "draw" at bounding box center [137, 53] width 14 height 7
drag, startPoint x: 154, startPoint y: 44, endPoint x: 145, endPoint y: 48, distance: 10.6
click at [153, 47] on div "button" at bounding box center [160, 43] width 15 height 11
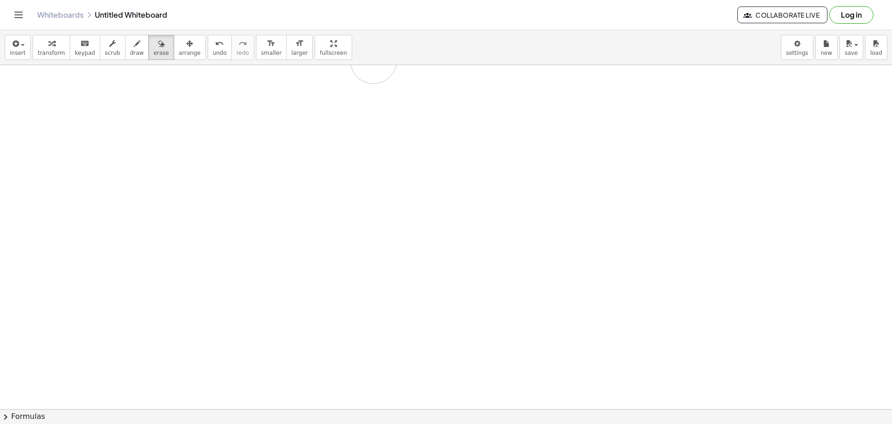
drag, startPoint x: 247, startPoint y: 73, endPoint x: 374, endPoint y: 60, distance: 127.0
click at [374, 60] on div "insert select one: Math Expression Function Text Youtube Video Graphing Geometr…" at bounding box center [446, 227] width 892 height 394
click at [125, 54] on button "draw" at bounding box center [137, 47] width 24 height 25
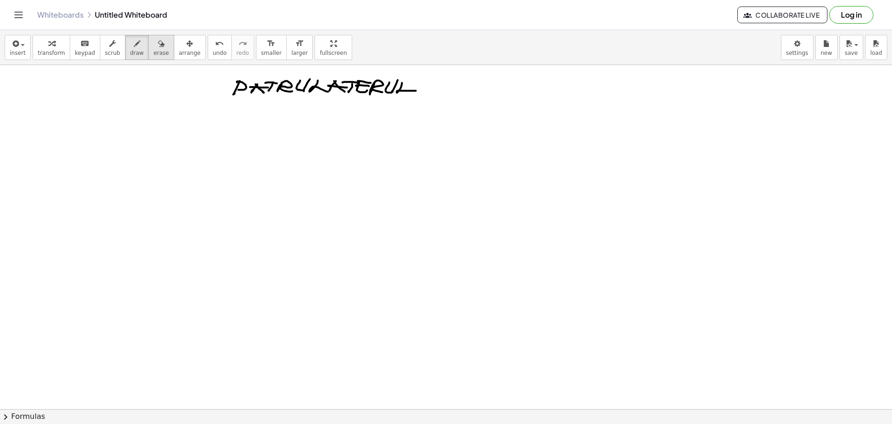
click at [158, 41] on icon "button" at bounding box center [161, 43] width 7 height 11
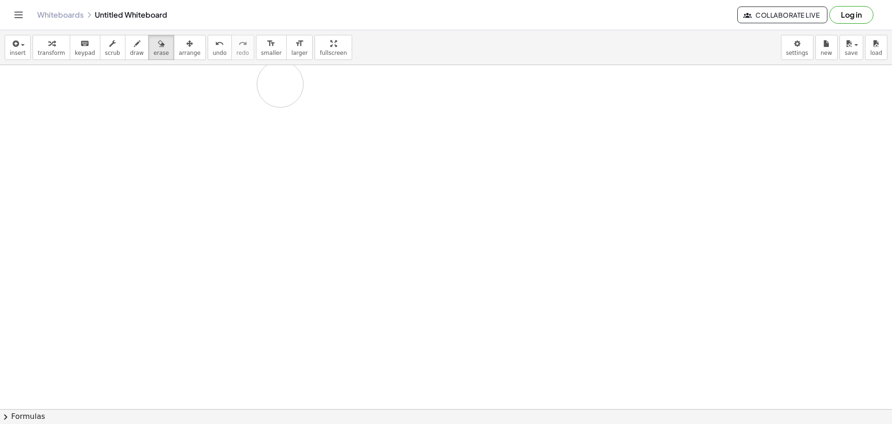
drag, startPoint x: 194, startPoint y: 92, endPoint x: 100, endPoint y: 75, distance: 95.4
click at [267, 84] on div at bounding box center [446, 409] width 892 height 688
click at [125, 54] on button "draw" at bounding box center [137, 47] width 24 height 25
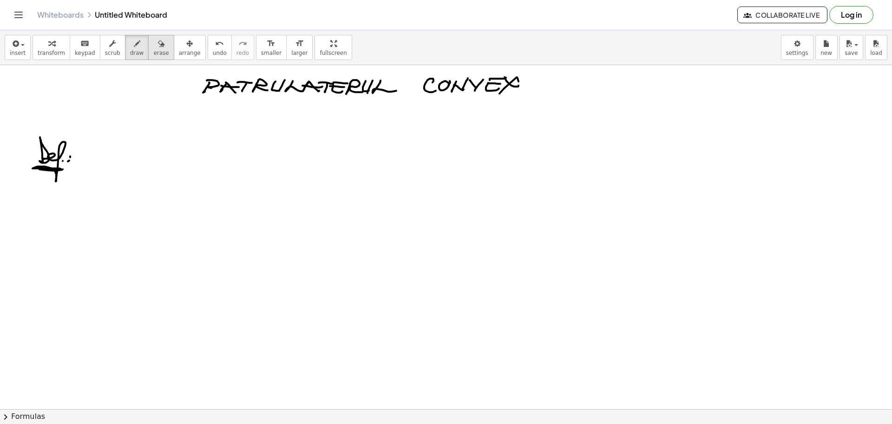
click at [148, 57] on button "erase" at bounding box center [161, 47] width 26 height 25
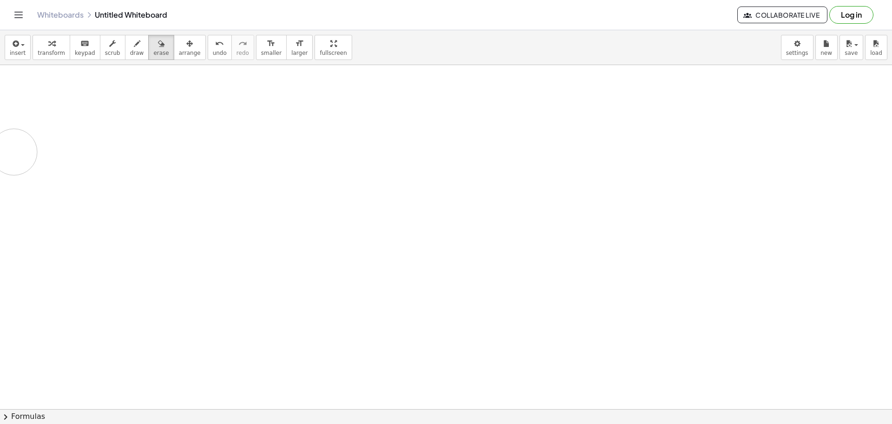
drag, startPoint x: 177, startPoint y: 109, endPoint x: 14, endPoint y: 152, distance: 169.2
click at [14, 152] on div at bounding box center [446, 409] width 892 height 688
click at [130, 50] on span "draw" at bounding box center [137, 53] width 14 height 7
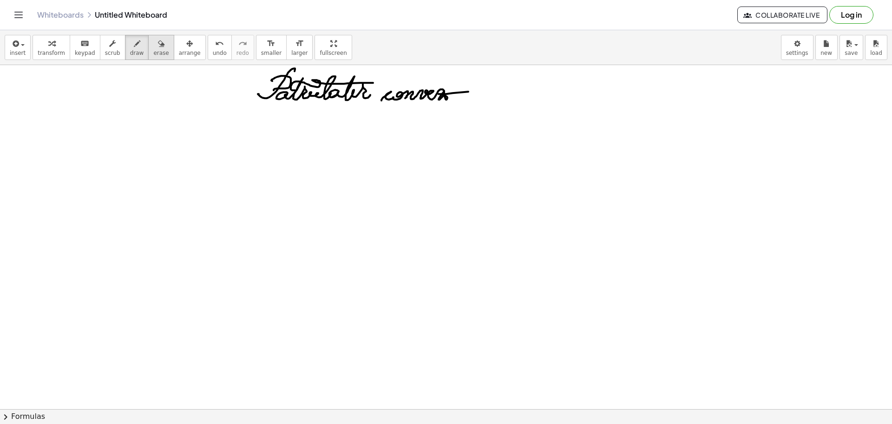
click at [153, 50] on span "erase" at bounding box center [160, 53] width 15 height 7
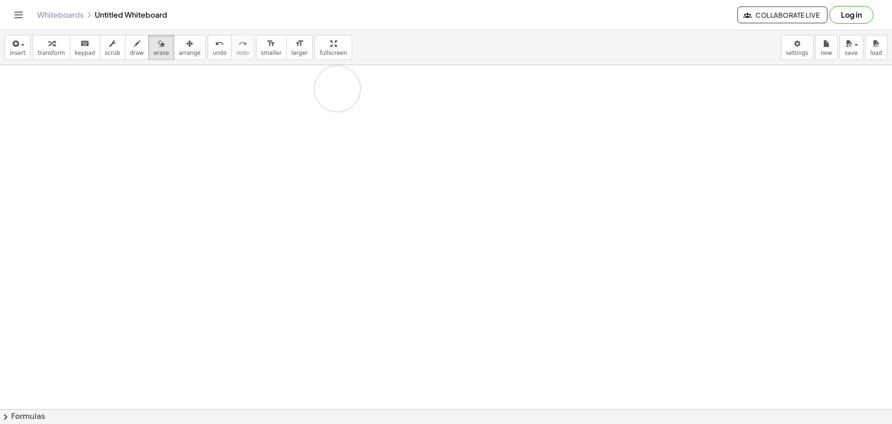
drag, startPoint x: 254, startPoint y: 80, endPoint x: 337, endPoint y: 89, distance: 83.6
click at [337, 89] on div at bounding box center [446, 409] width 892 height 688
click at [130, 53] on span "draw" at bounding box center [137, 53] width 14 height 7
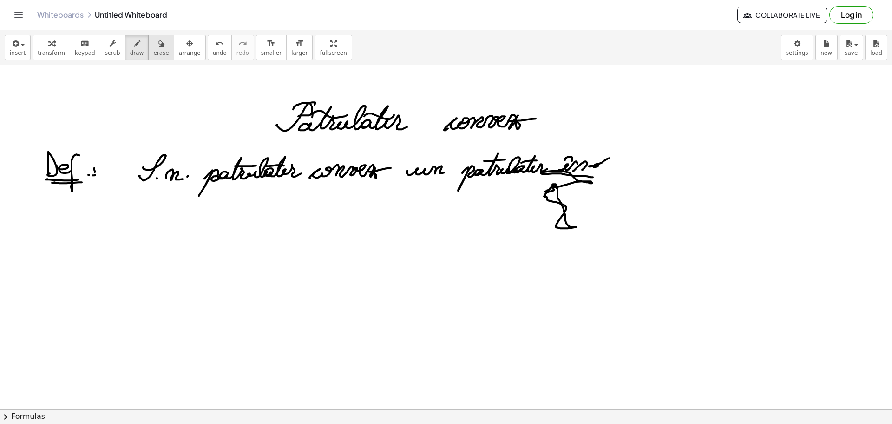
click at [158, 43] on icon "button" at bounding box center [161, 43] width 7 height 11
drag, startPoint x: 575, startPoint y: 248, endPoint x: 481, endPoint y: 257, distance: 94.8
click at [552, 242] on div at bounding box center [446, 409] width 892 height 688
drag, startPoint x: 127, startPoint y: 48, endPoint x: 270, endPoint y: 79, distance: 146.7
click at [134, 48] on icon "button" at bounding box center [137, 43] width 7 height 11
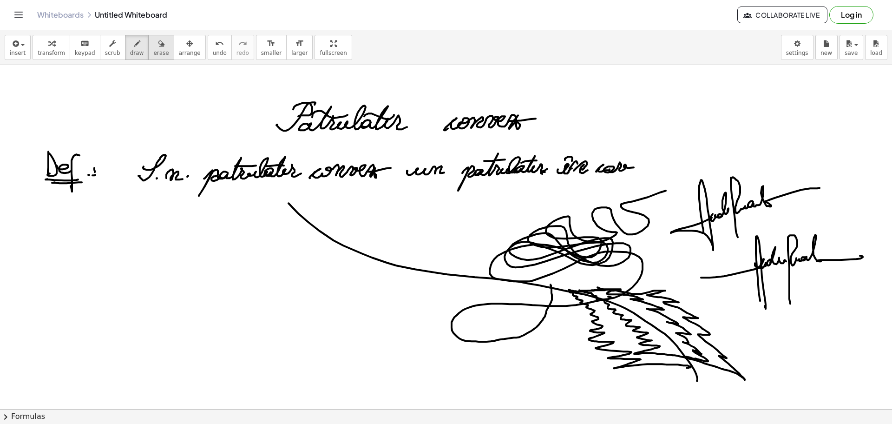
click at [158, 45] on icon "button" at bounding box center [161, 43] width 7 height 11
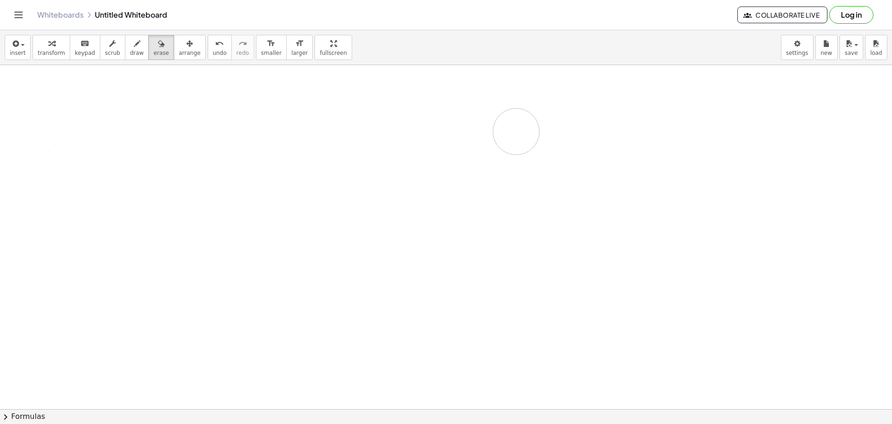
drag, startPoint x: 0, startPoint y: 174, endPoint x: 516, endPoint y: 131, distance: 517.5
click at [516, 131] on div at bounding box center [446, 409] width 892 height 688
